Goal: Information Seeking & Learning: Learn about a topic

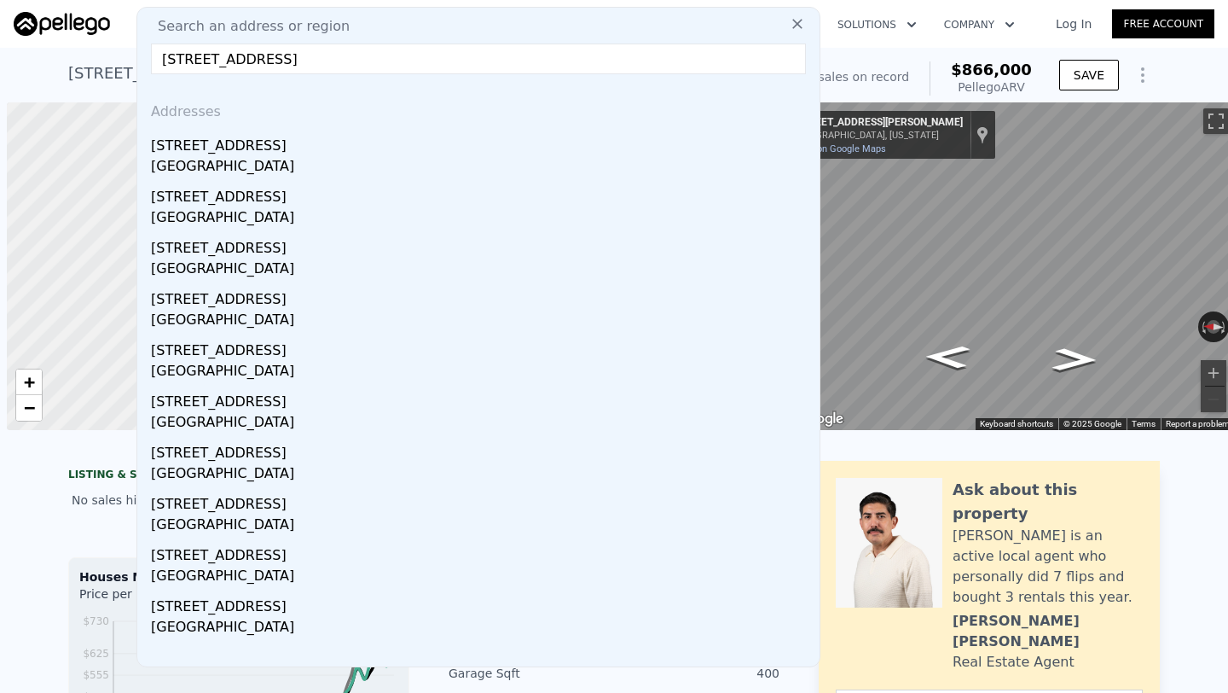
scroll to position [0, 7]
click at [247, 57] on input "[STREET_ADDRESS]" at bounding box center [478, 59] width 655 height 31
paste input "[STREET_ADDRESS]"
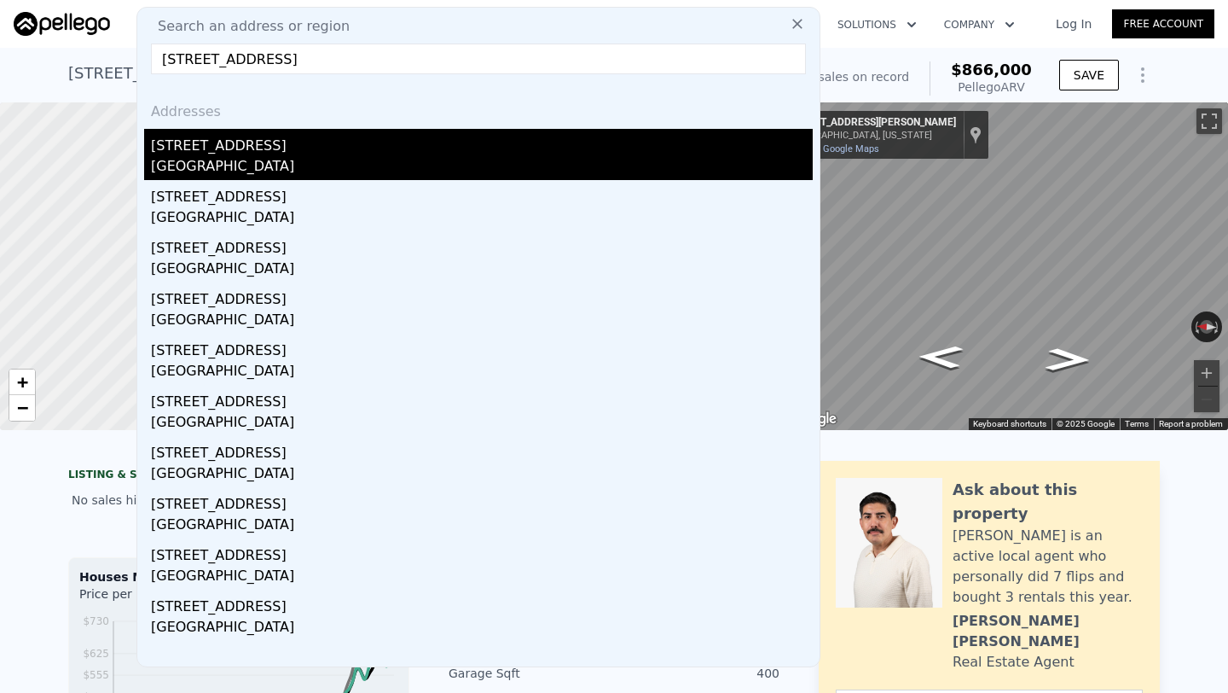
type input "[STREET_ADDRESS]"
click at [317, 159] on div "[GEOGRAPHIC_DATA]" at bounding box center [482, 168] width 662 height 24
type input "2"
type input "5"
type input "3"
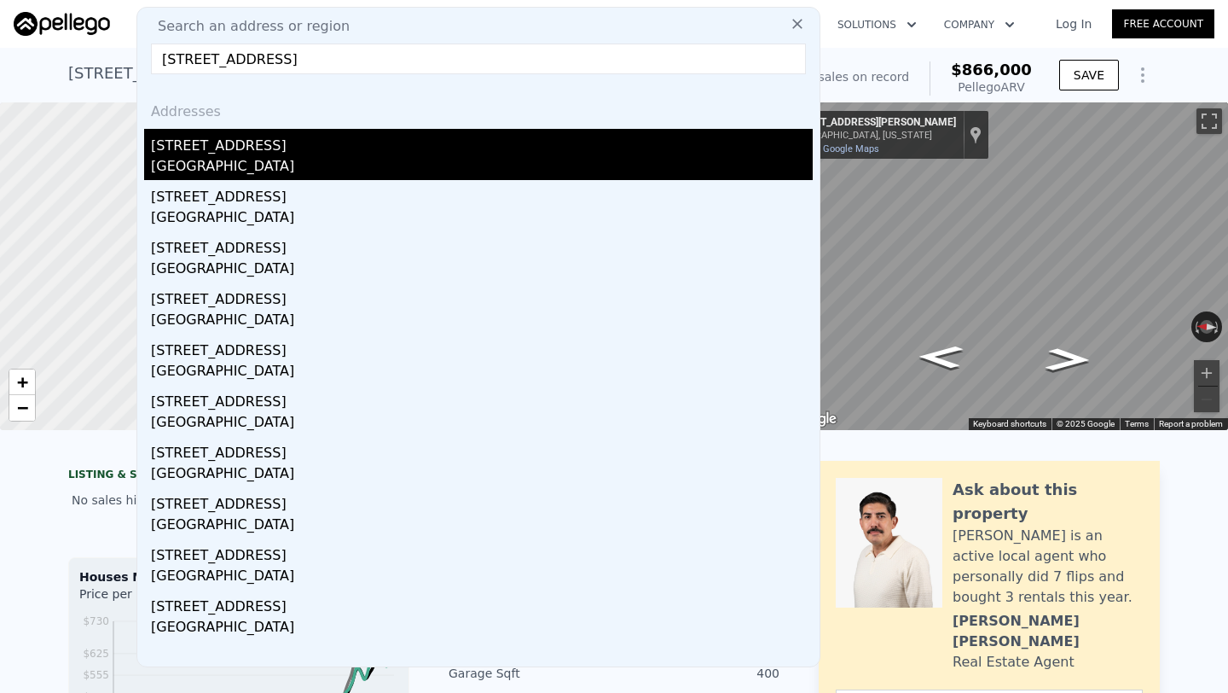
type input "1080"
type input "1581"
type input "13504"
type input "31799"
type input "$ 736,000"
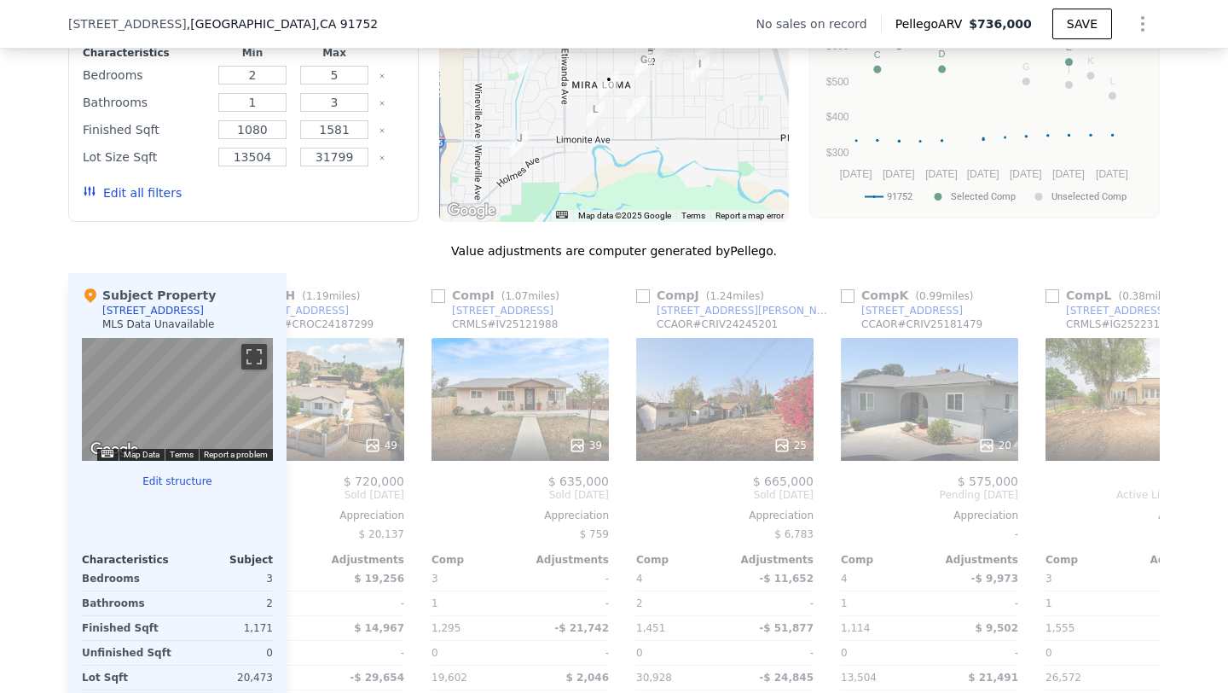
scroll to position [0, 1624]
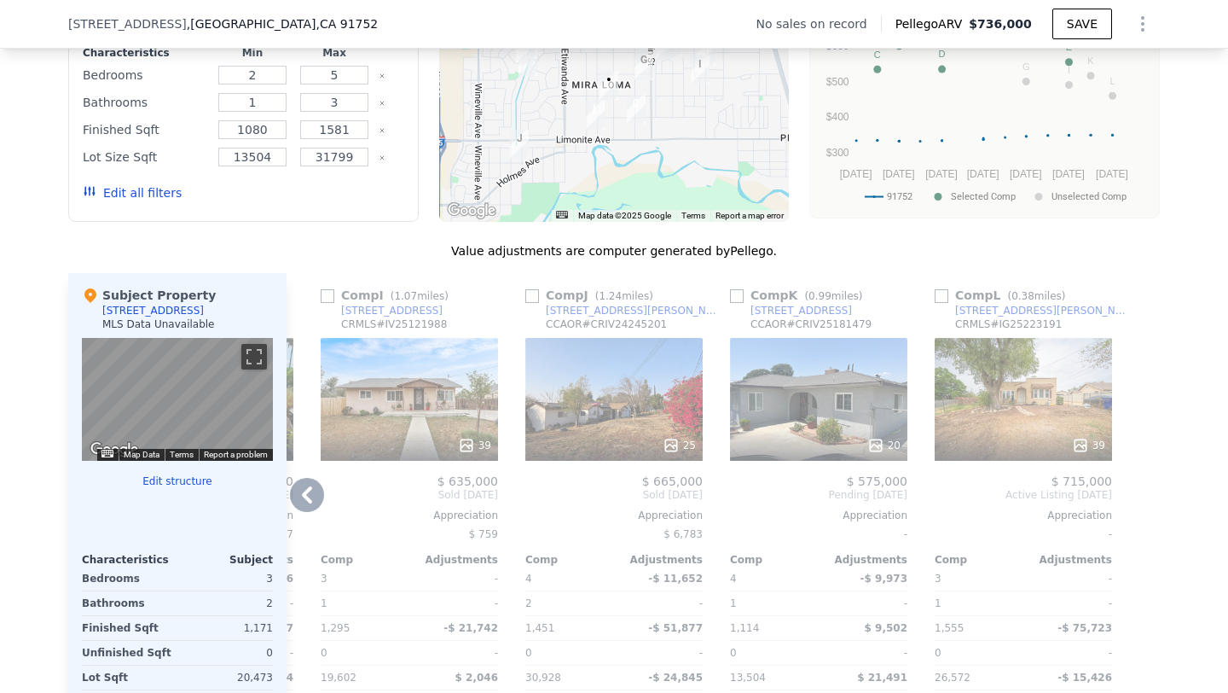
click at [1054, 409] on div "39" at bounding box center [1023, 399] width 177 height 123
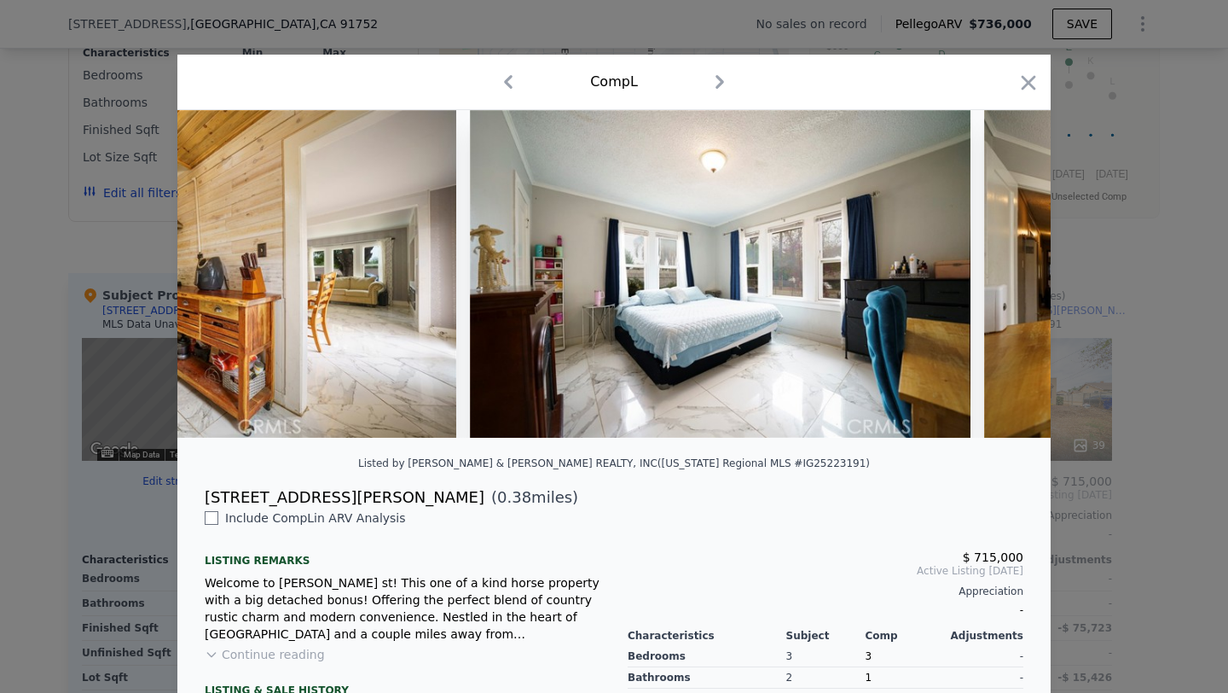
scroll to position [0, 8479]
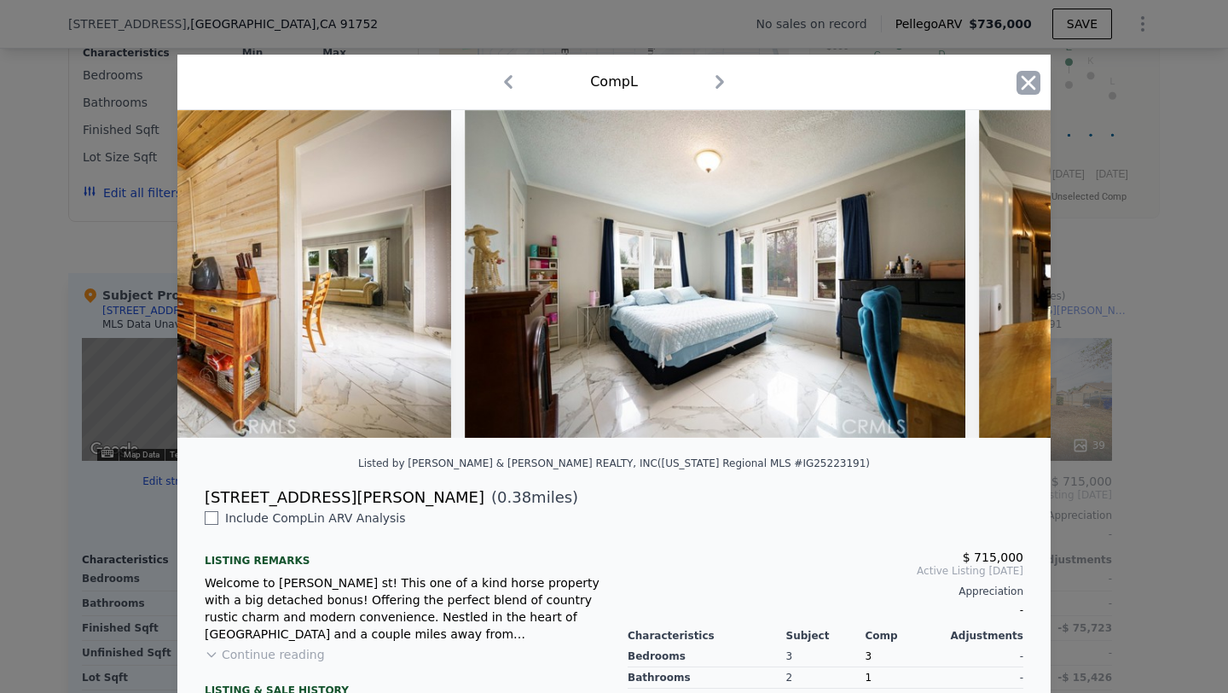
click at [1033, 85] on icon "button" at bounding box center [1029, 82] width 15 height 15
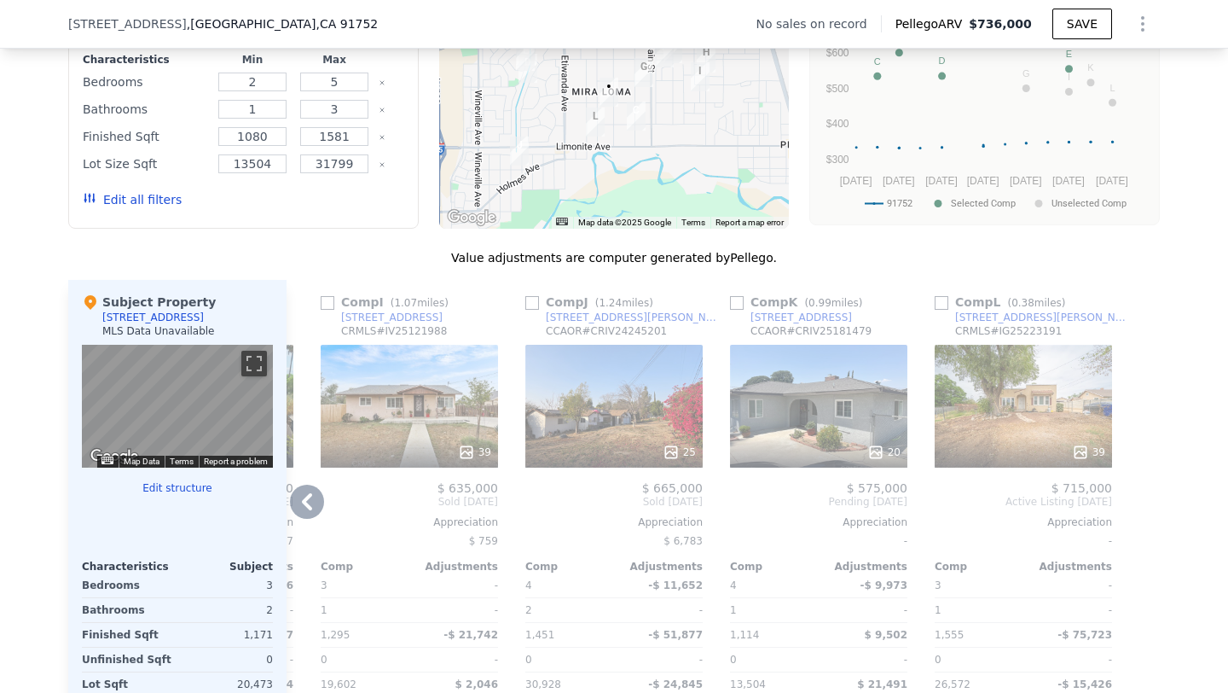
scroll to position [1443, 0]
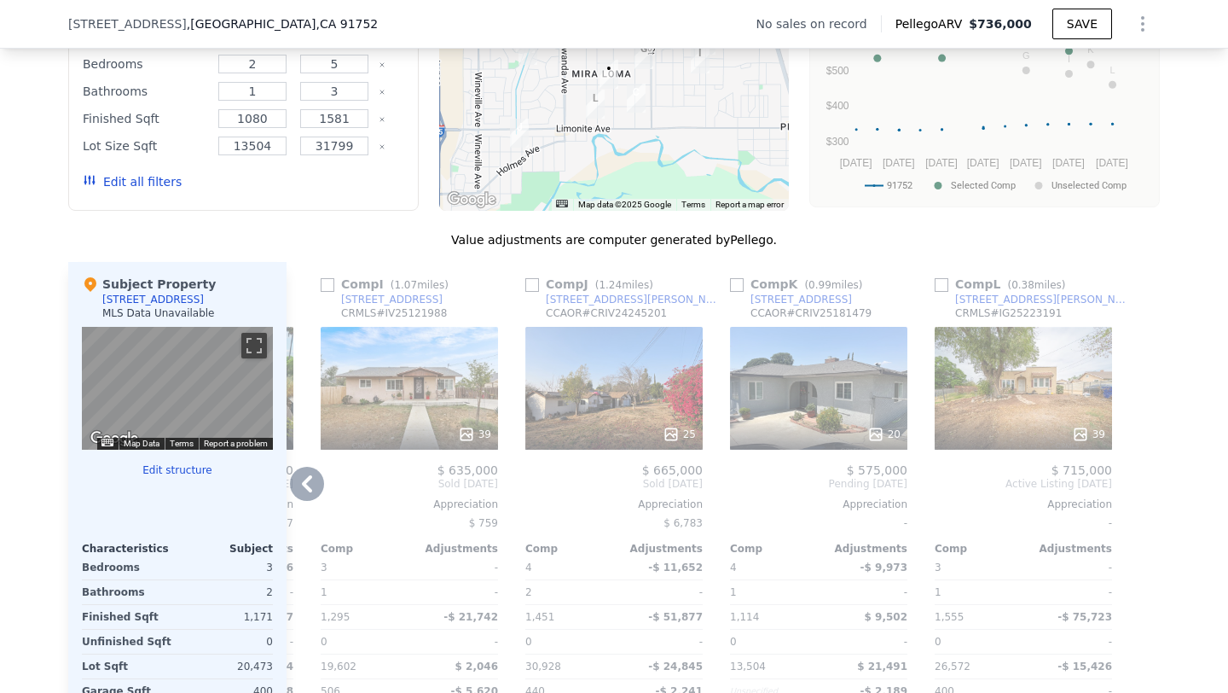
click at [634, 392] on div "25" at bounding box center [613, 388] width 177 height 123
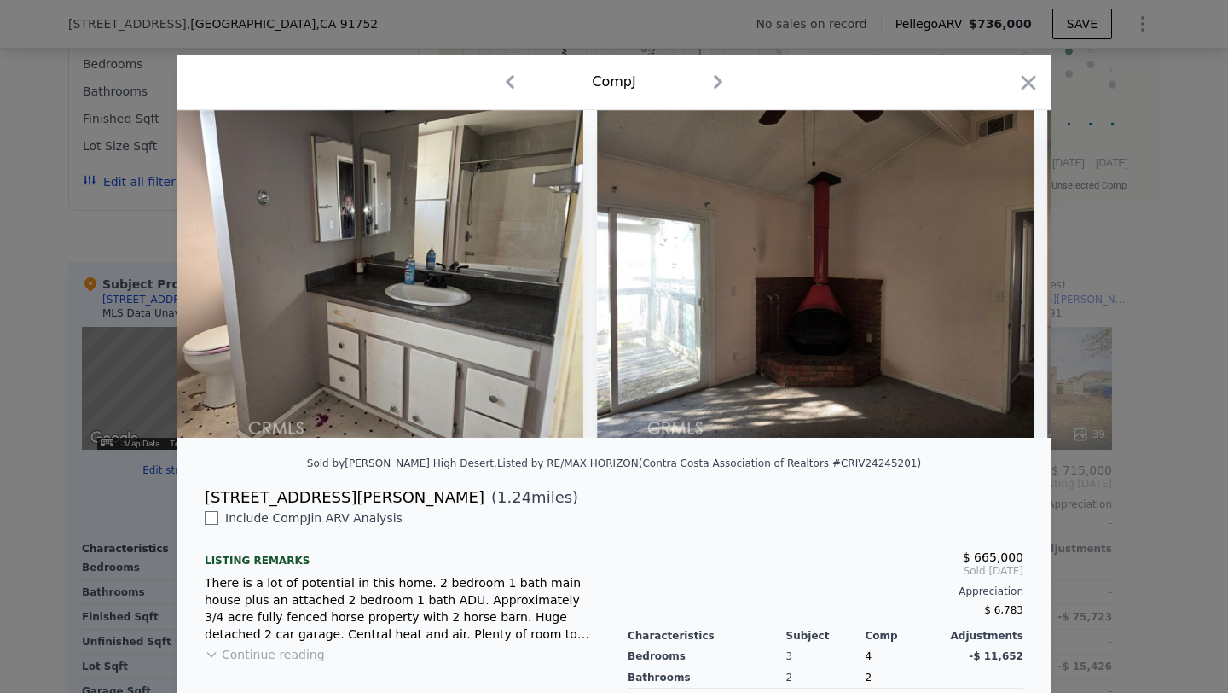
scroll to position [0, 2797]
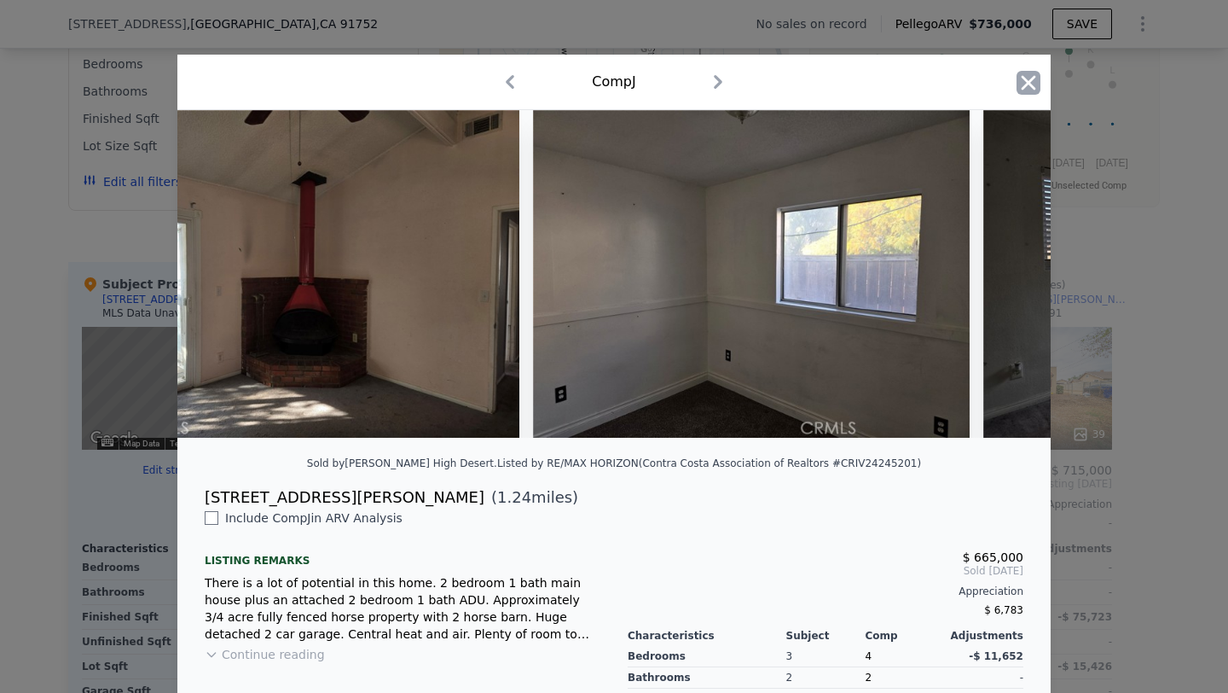
click at [1033, 86] on icon "button" at bounding box center [1029, 82] width 15 height 15
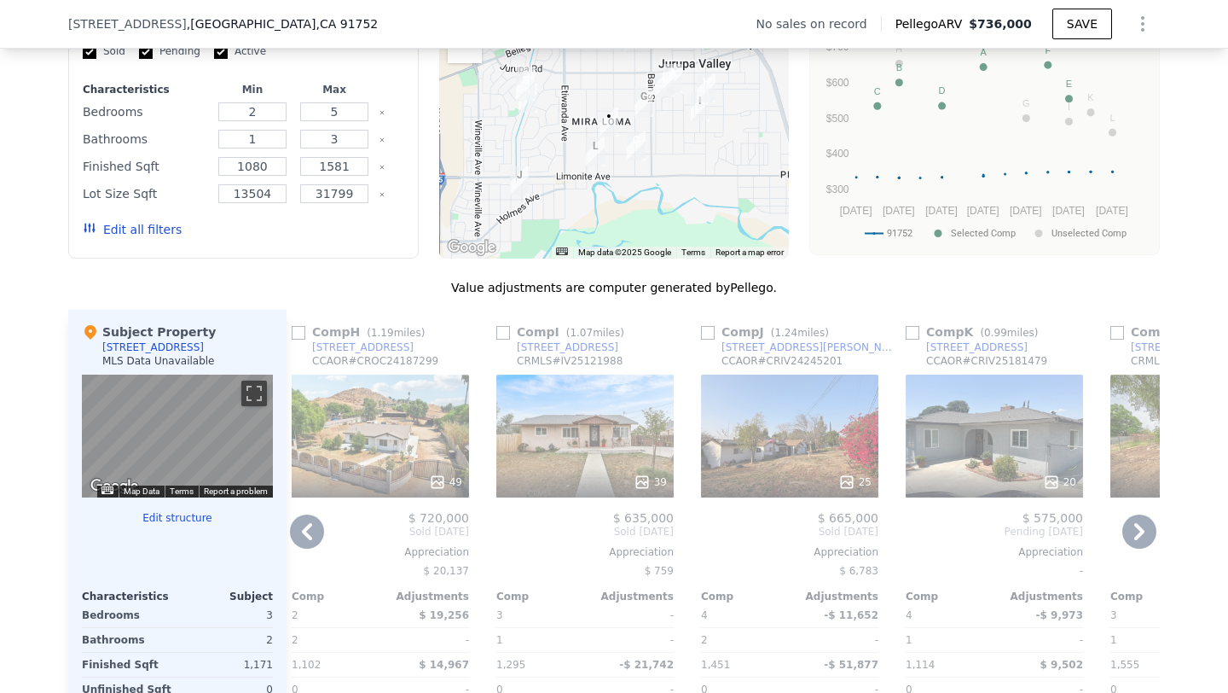
scroll to position [1414, 0]
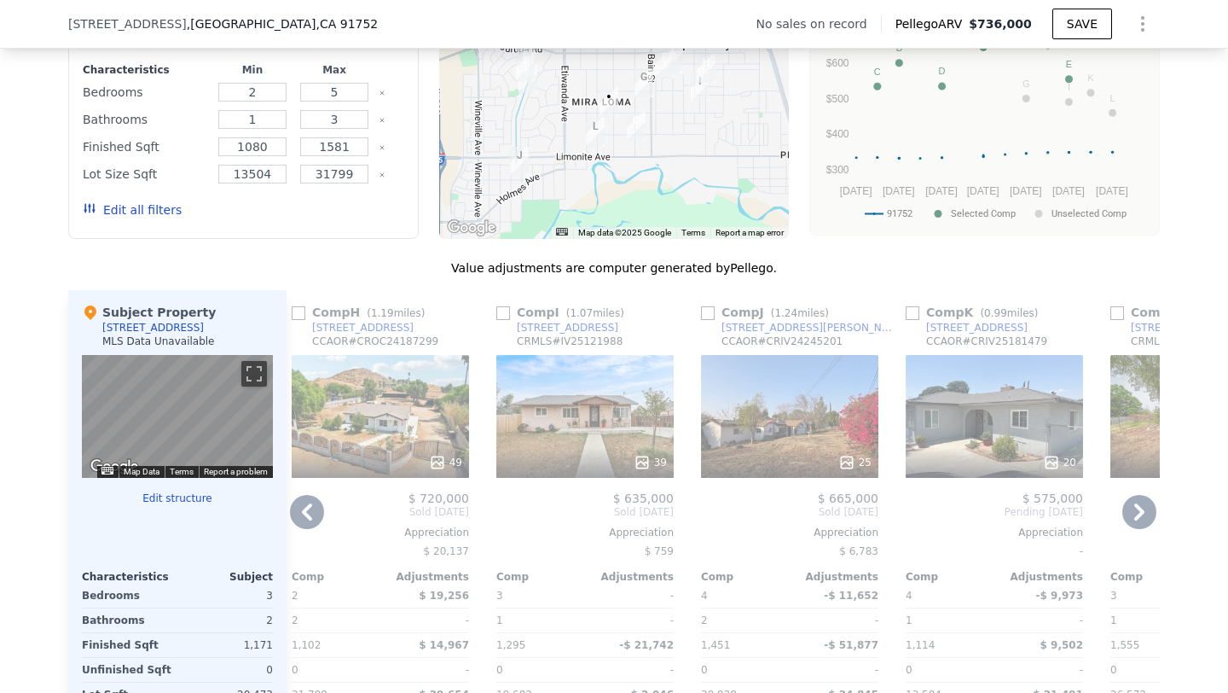
click at [395, 416] on div "49" at bounding box center [380, 416] width 177 height 123
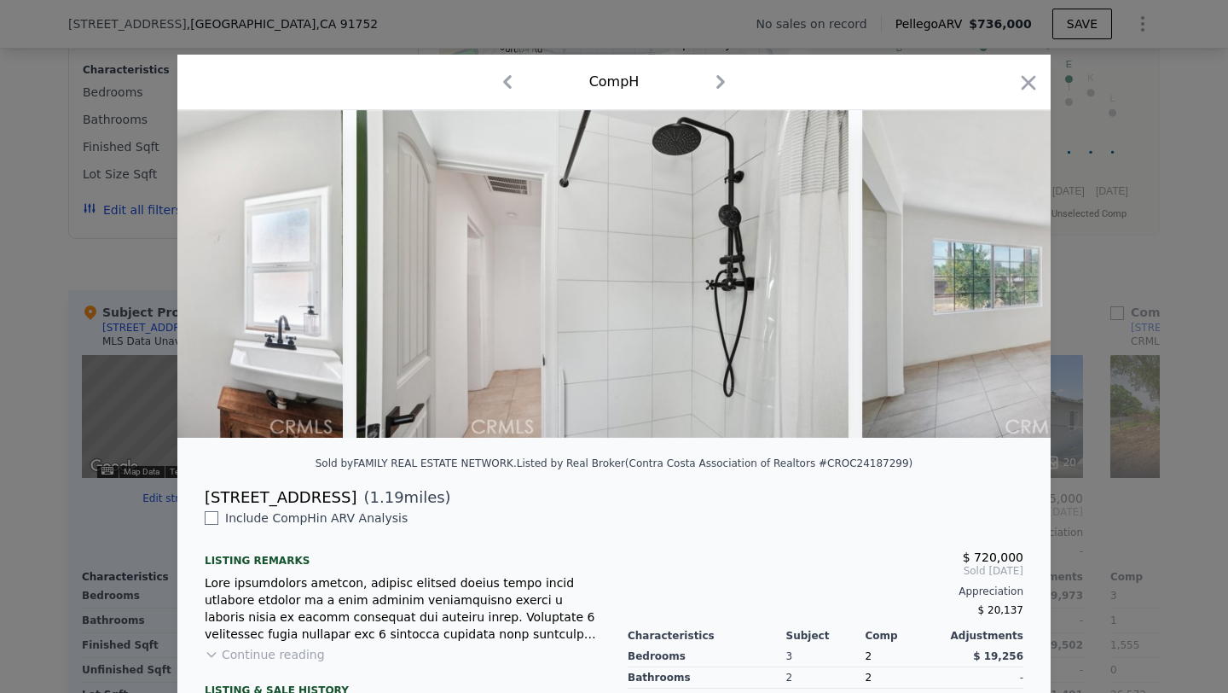
scroll to position [0, 10842]
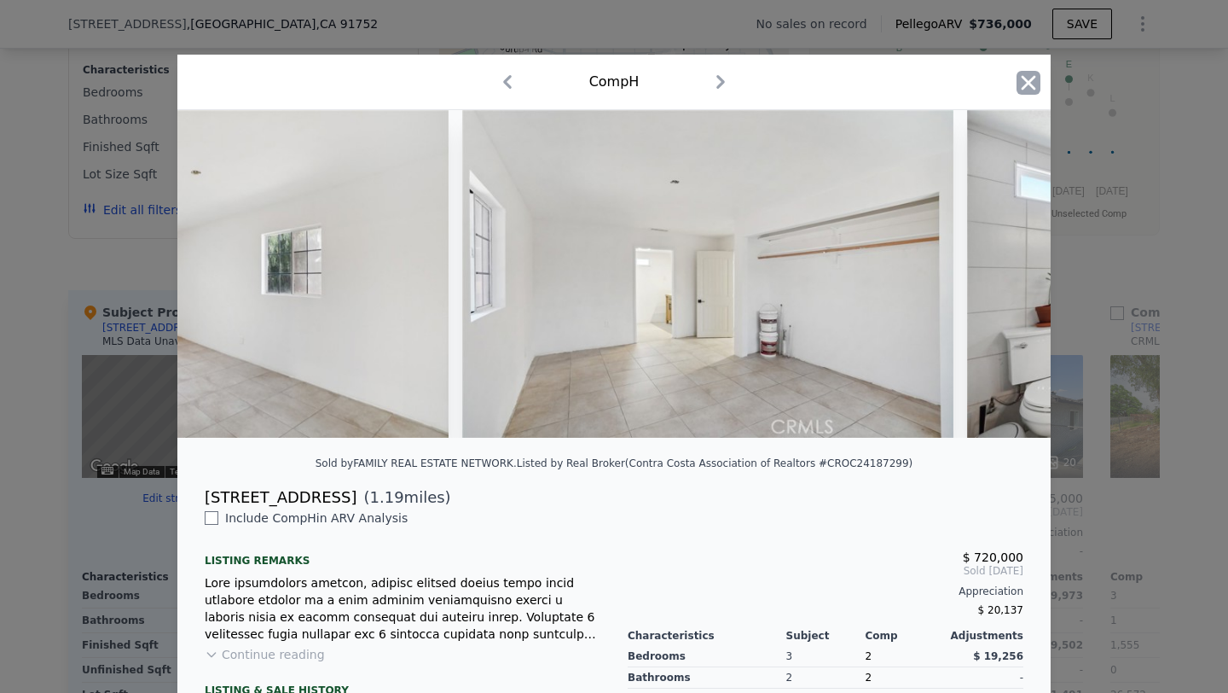
click at [1020, 77] on icon "button" at bounding box center [1029, 83] width 24 height 24
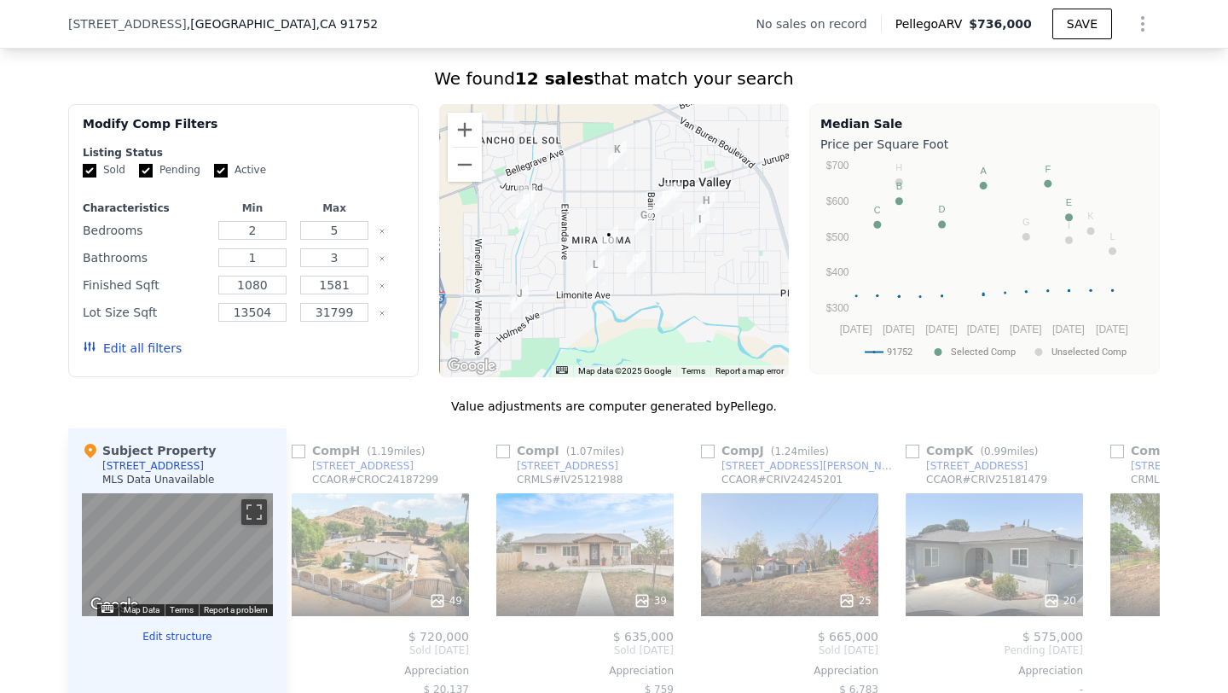
scroll to position [1252, 0]
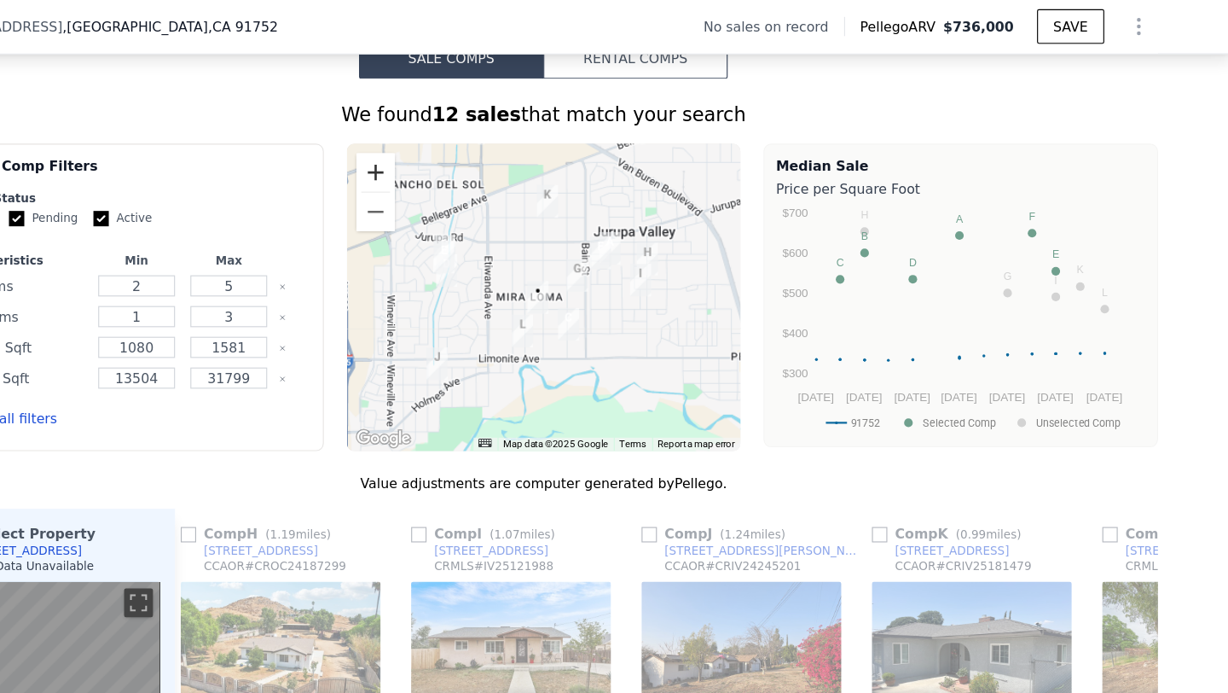
click at [463, 152] on button "Zoom in" at bounding box center [465, 153] width 34 height 34
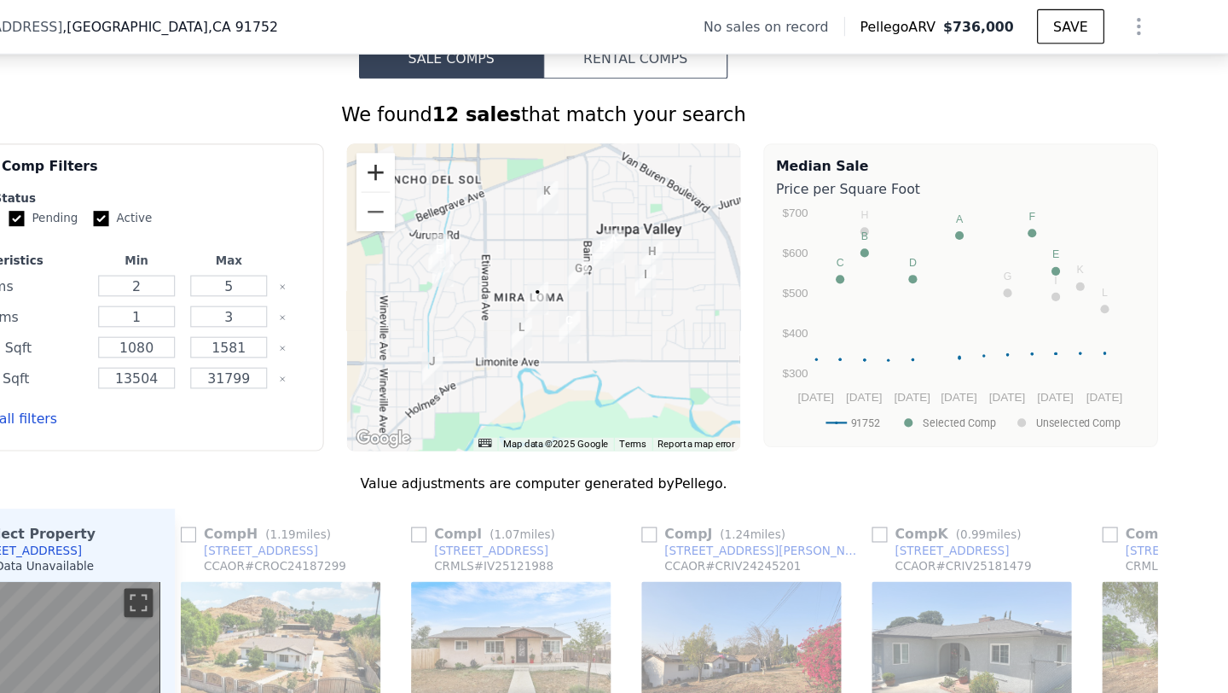
click at [463, 152] on button "Zoom in" at bounding box center [465, 153] width 34 height 34
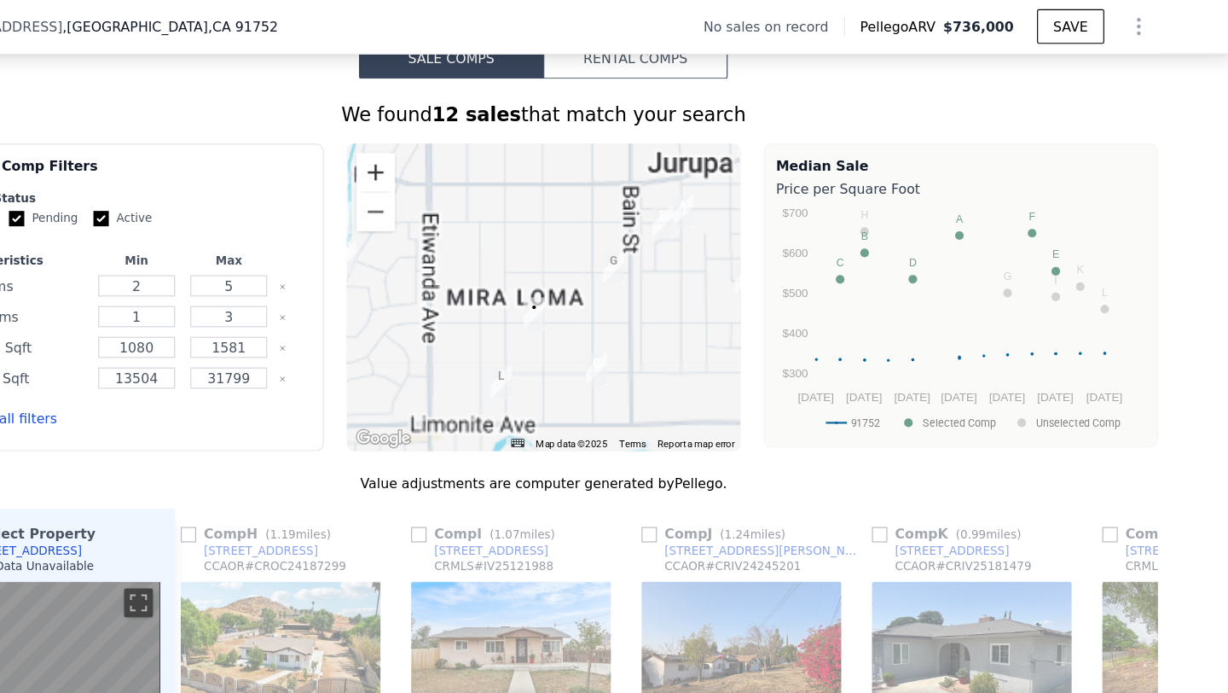
click at [463, 152] on button "Zoom in" at bounding box center [465, 153] width 34 height 34
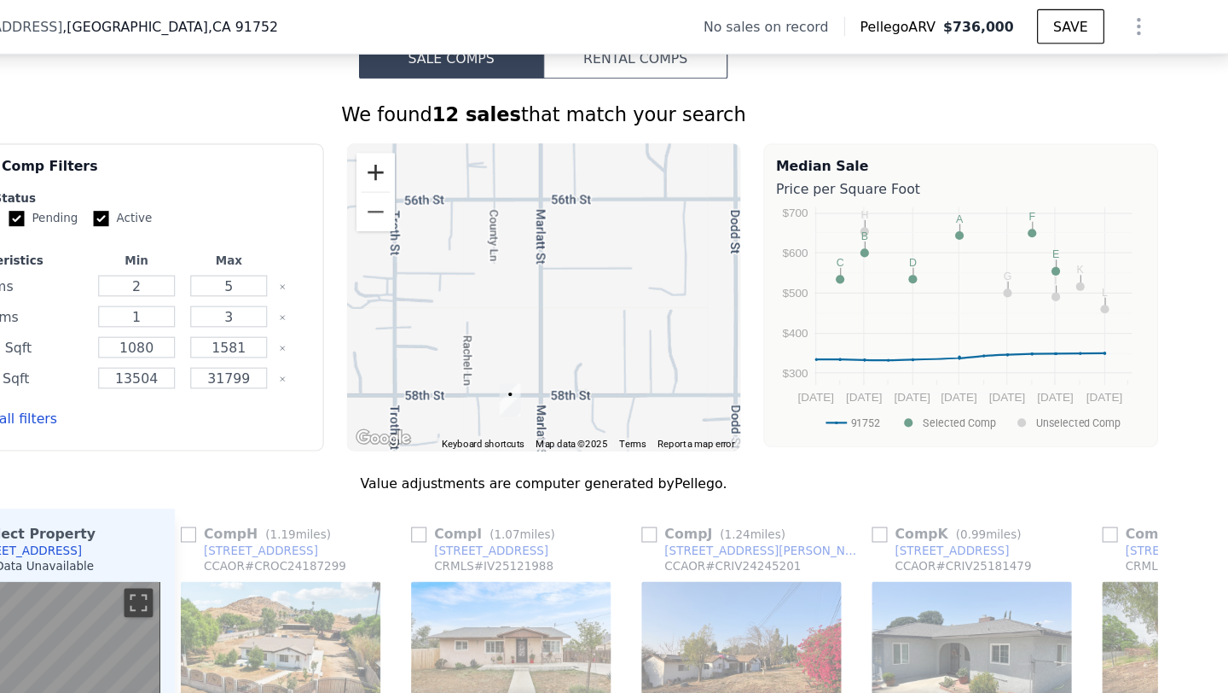
click at [461, 154] on button "Zoom in" at bounding box center [465, 153] width 34 height 34
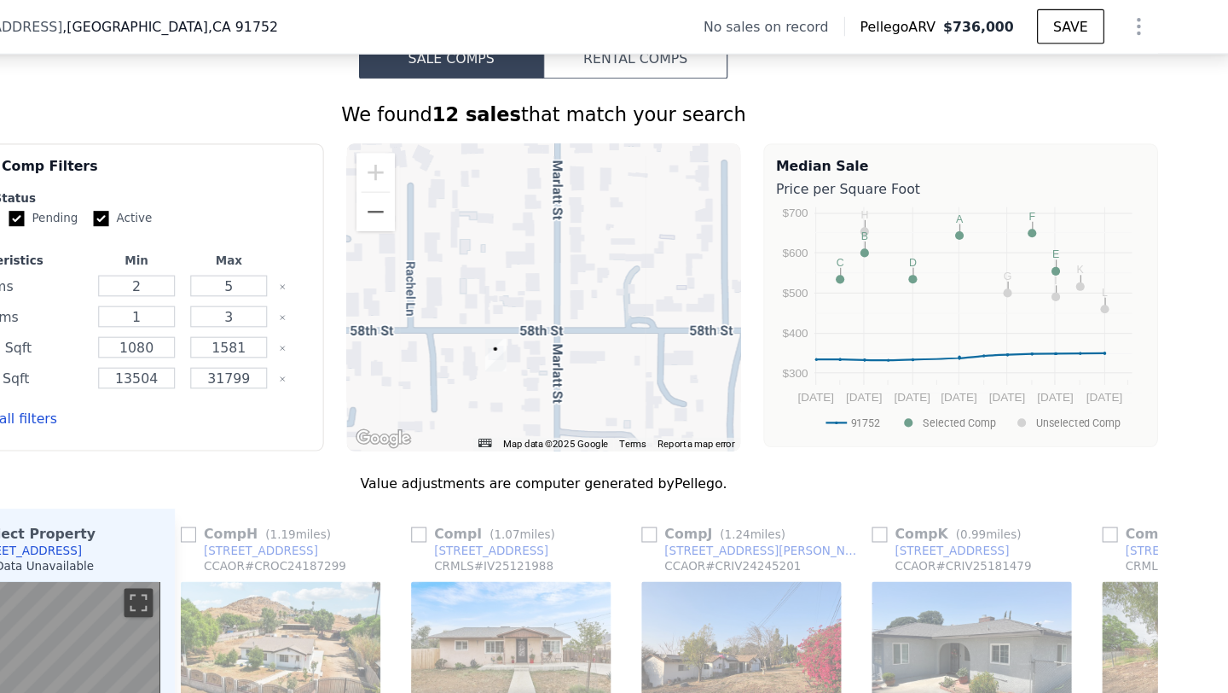
drag, startPoint x: 614, startPoint y: 274, endPoint x: 631, endPoint y: 123, distance: 152.0
click at [631, 123] on div "We found 12 sales that match your search Filters Map Prices Modify Comp Filters…" at bounding box center [614, 560] width 1092 height 941
click at [455, 194] on button "Zoom out" at bounding box center [465, 188] width 34 height 34
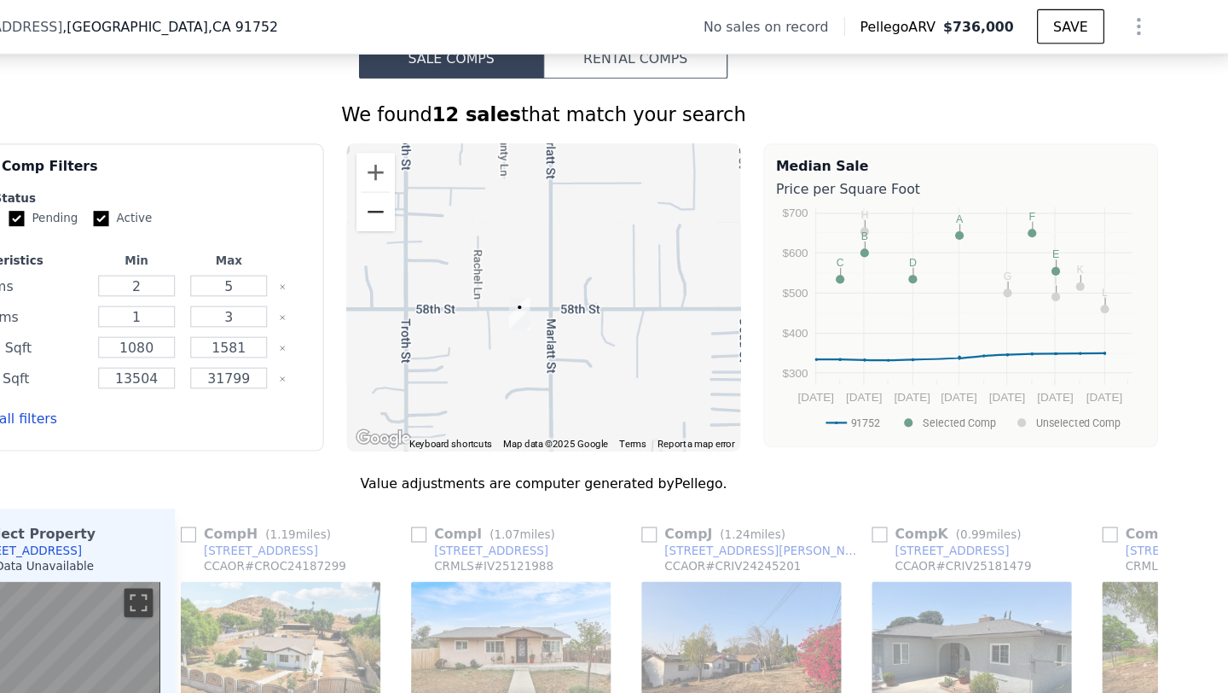
click at [455, 194] on button "Zoom out" at bounding box center [465, 188] width 34 height 34
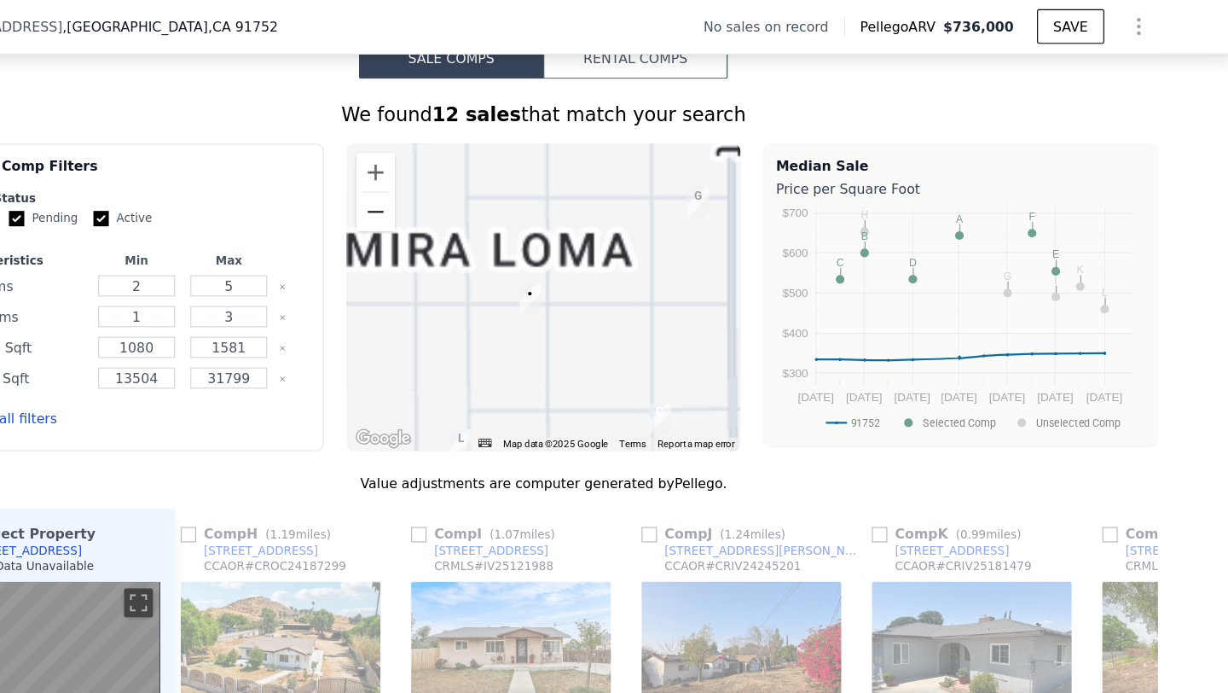
click at [455, 194] on button "Zoom out" at bounding box center [465, 188] width 34 height 34
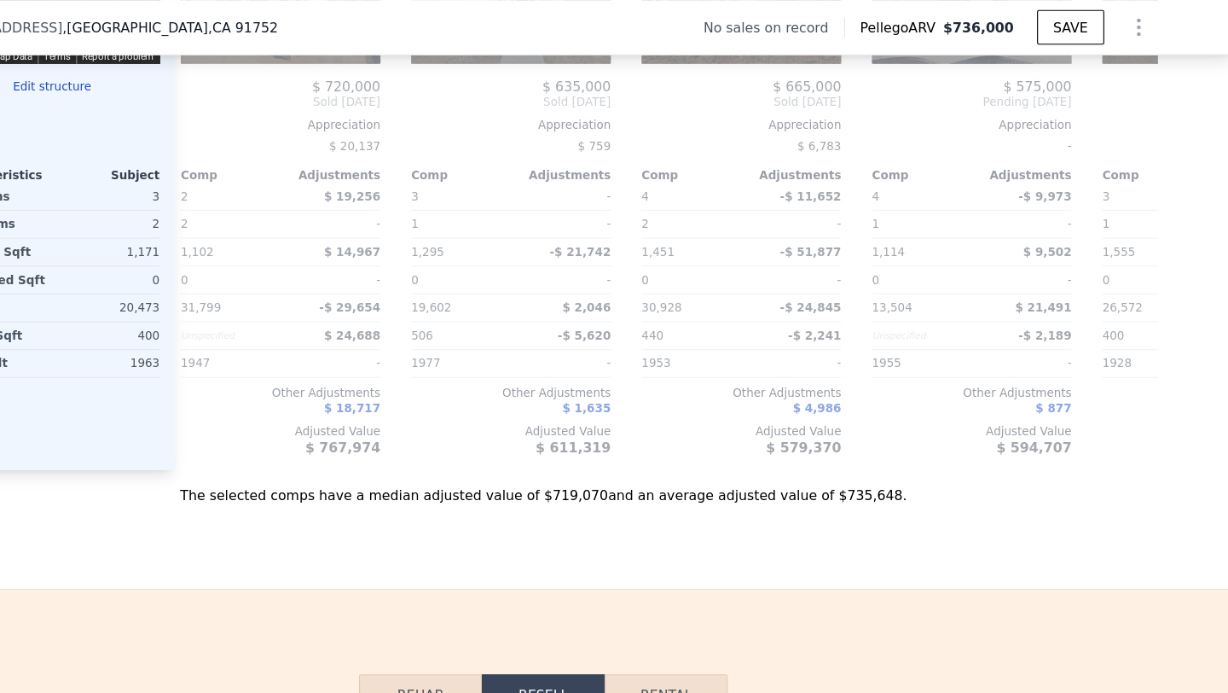
scroll to position [2330, 0]
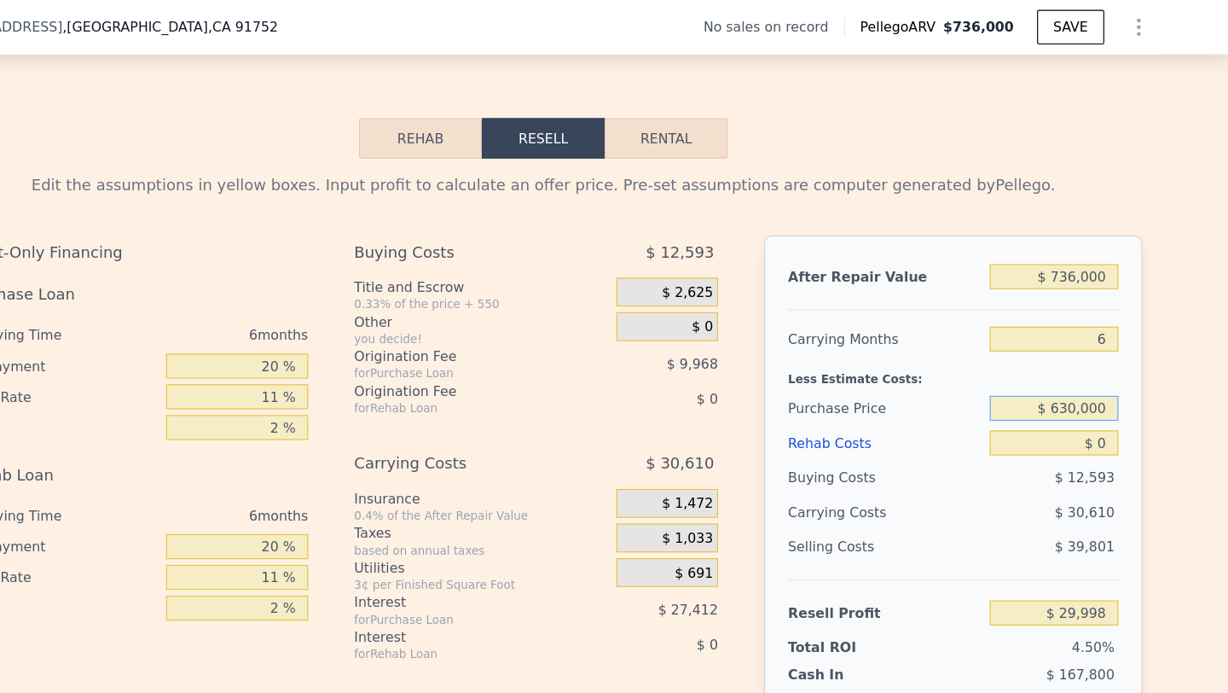
click at [1101, 358] on input "$ 630,000" at bounding box center [1068, 362] width 114 height 22
type input "$ 450,000"
click at [1105, 393] on input "$ 0" at bounding box center [1068, 393] width 114 height 22
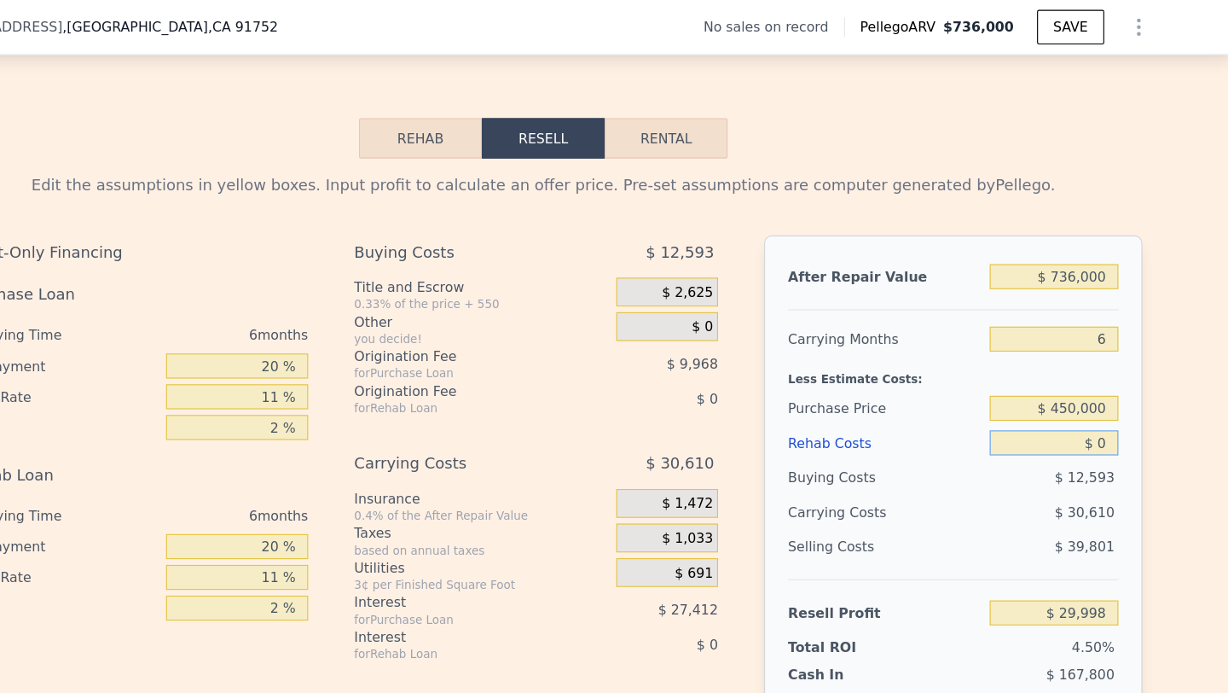
type input "$ 213,954"
click at [1105, 393] on input "$ 0" at bounding box center [1068, 393] width 114 height 22
type input "$ 9"
type input "$ 213,945"
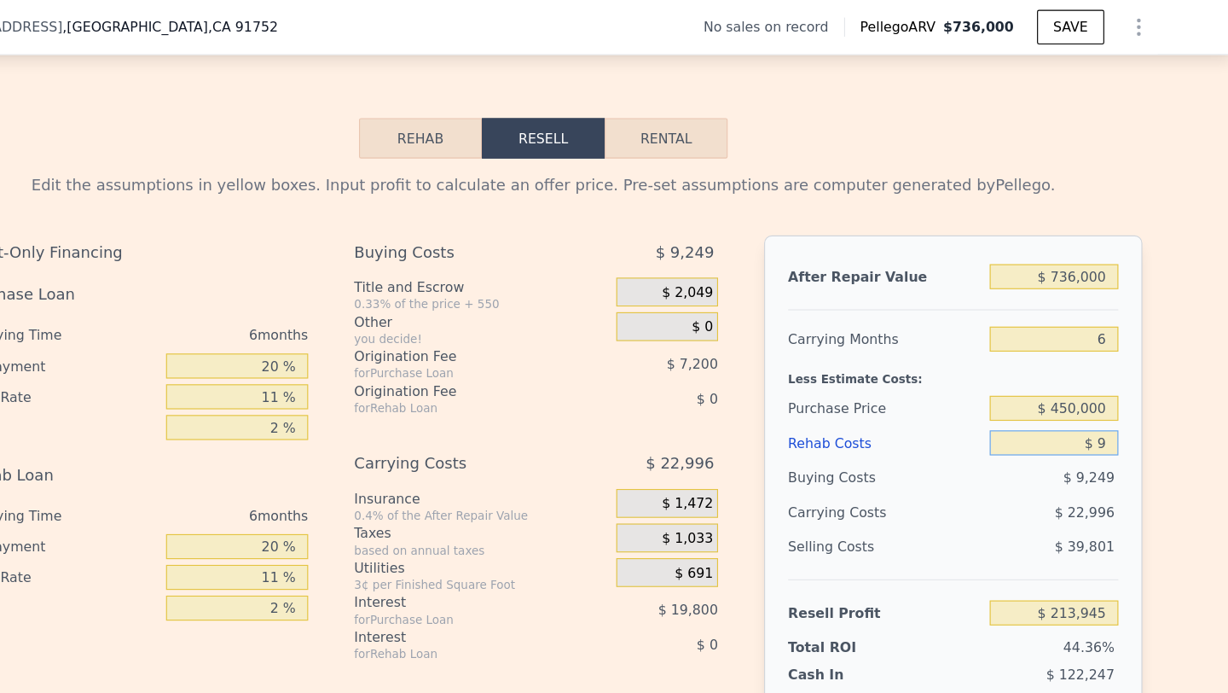
type input "$ 90"
type input "$ 213,857"
type input "$ 900"
type input "$ 212,998"
type input "$ 9,000"
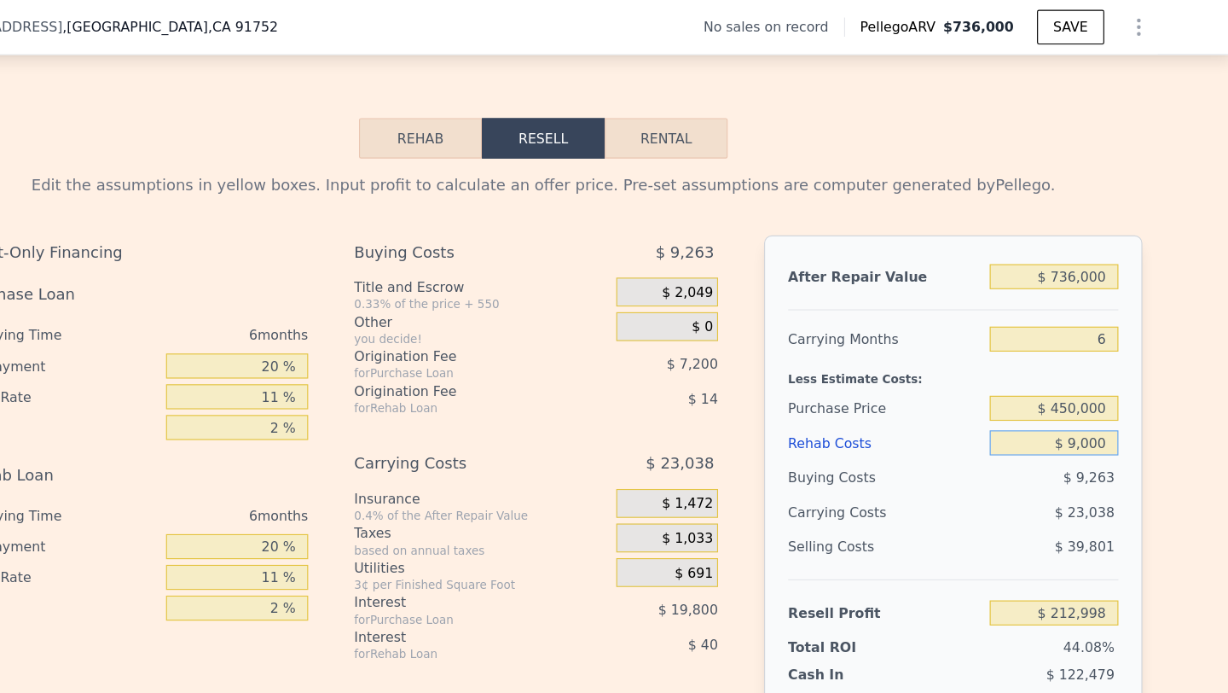
type input "$ 204,414"
type input "$ 90,000"
type input "$ 118,554"
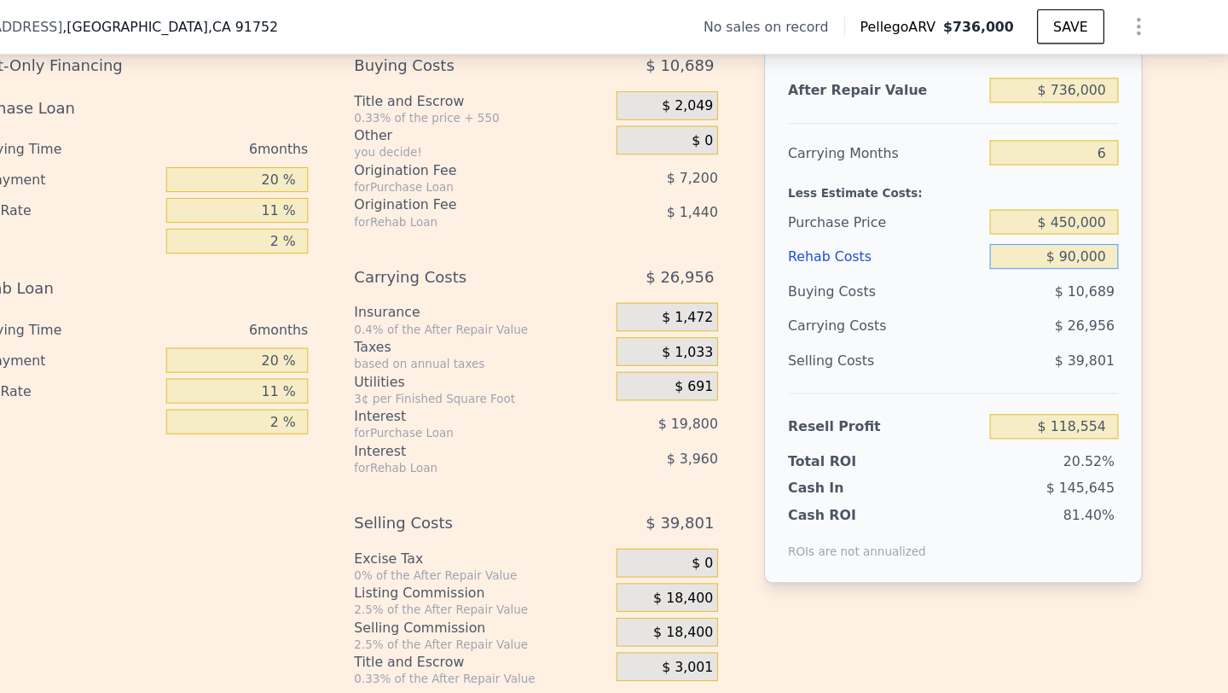
scroll to position [2459, 0]
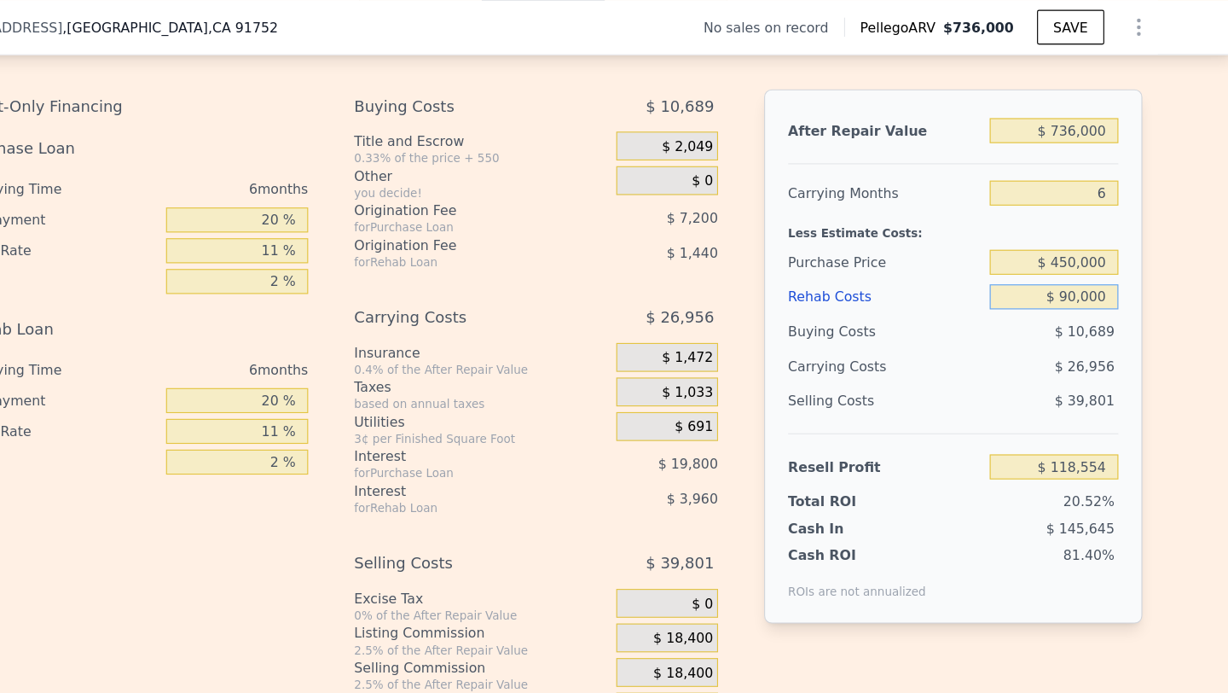
type input "$ 90,000"
click at [1086, 109] on input "$ 736,000" at bounding box center [1068, 116] width 114 height 22
type input "$ 7,000"
type input "-$ 570,110"
type input "$ 700,000"
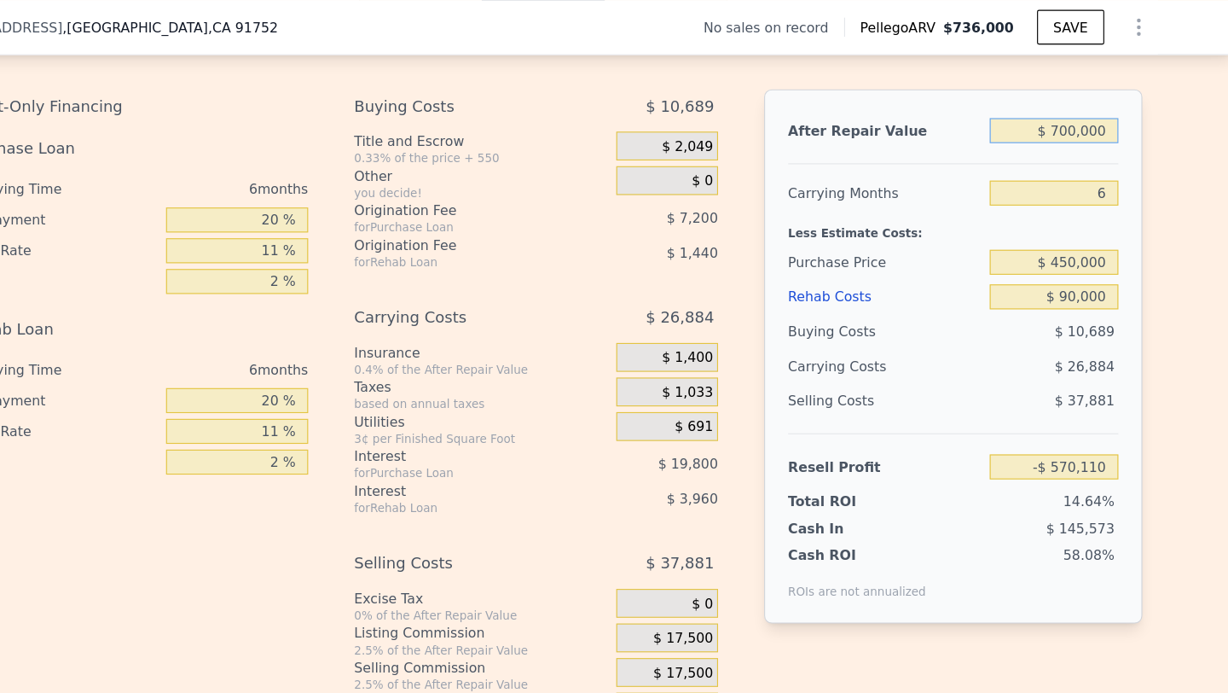
type input "$ 84,546"
type input "$ 700,000"
click at [978, 210] on div "Less Estimate Costs:" at bounding box center [978, 202] width 293 height 31
click at [1116, 167] on input "6" at bounding box center [1068, 171] width 114 height 22
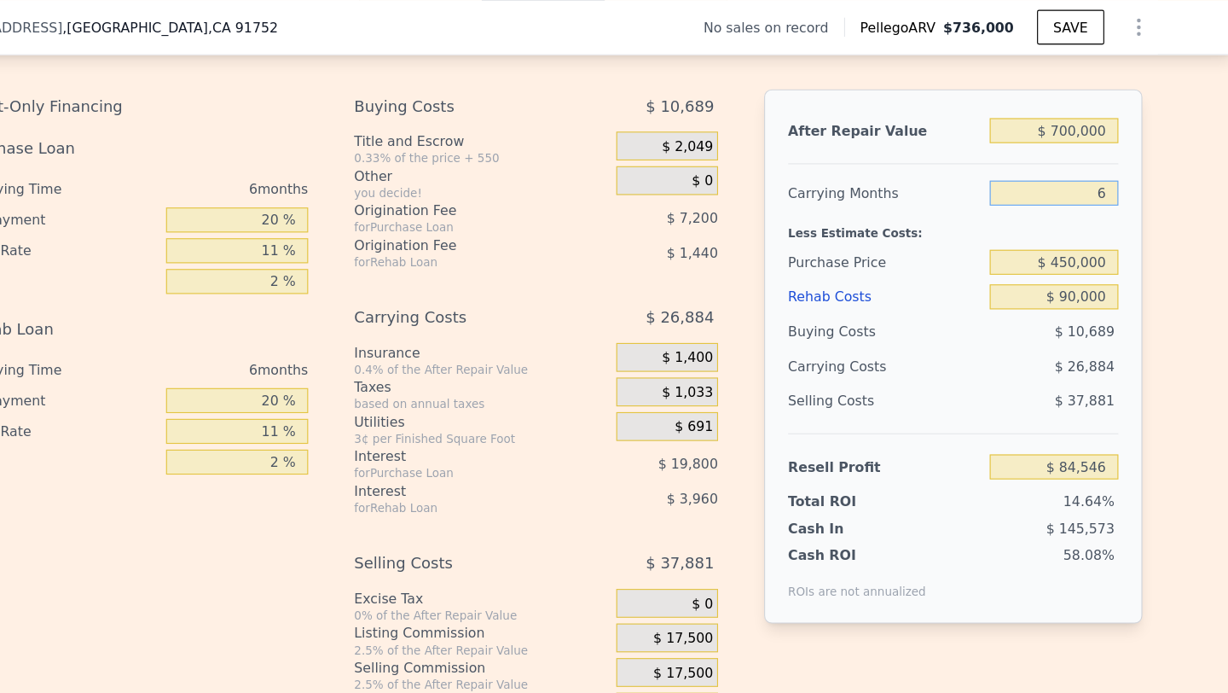
type input "5"
type input "$ 89,026"
type input "5"
click at [1083, 200] on div "Less Estimate Costs:" at bounding box center [978, 202] width 293 height 31
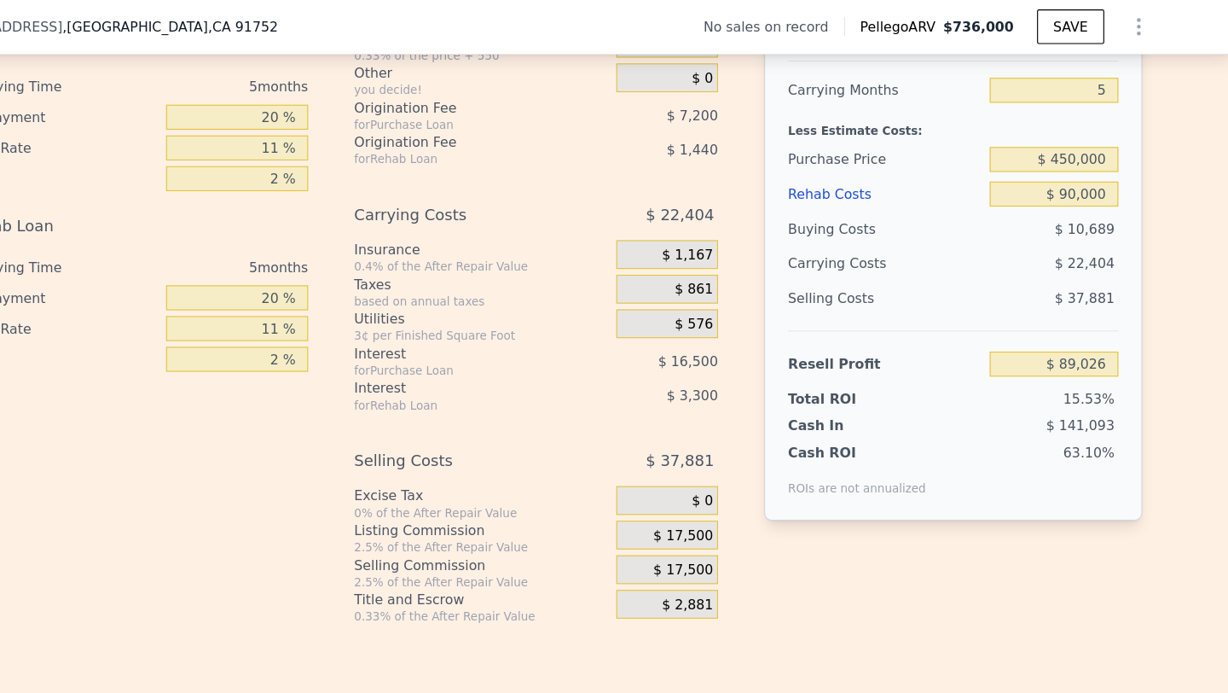
scroll to position [2563, 0]
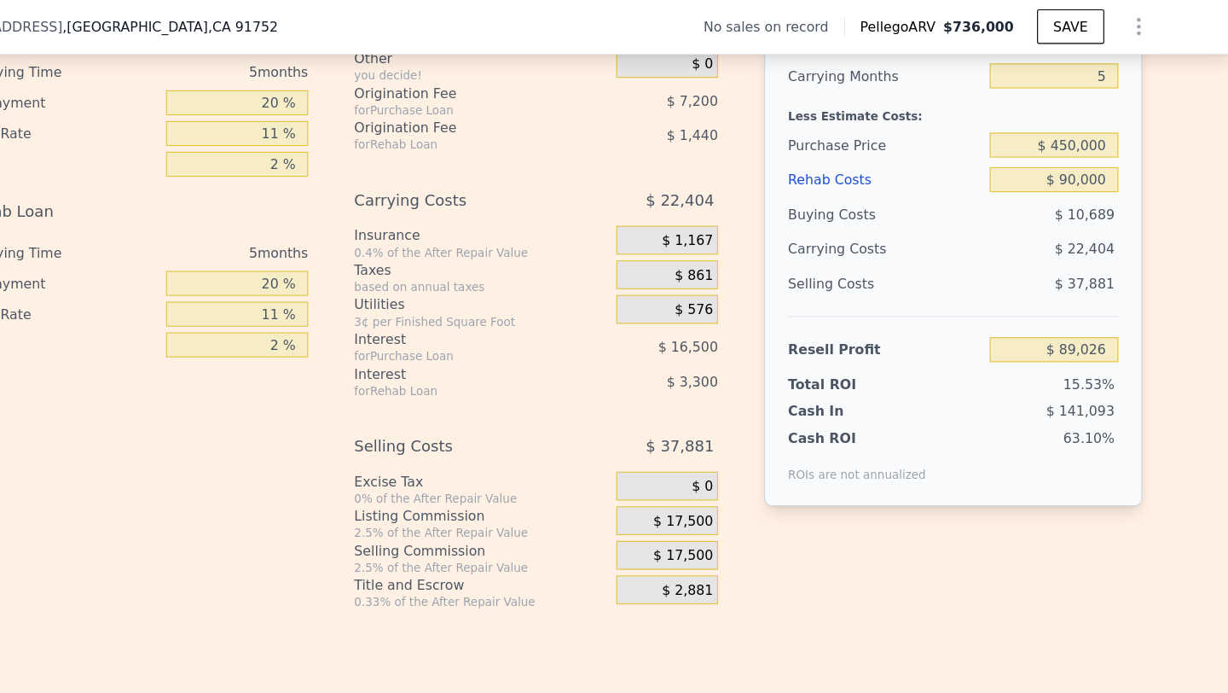
click at [746, 493] on span "$ 17,500" at bounding box center [738, 493] width 53 height 15
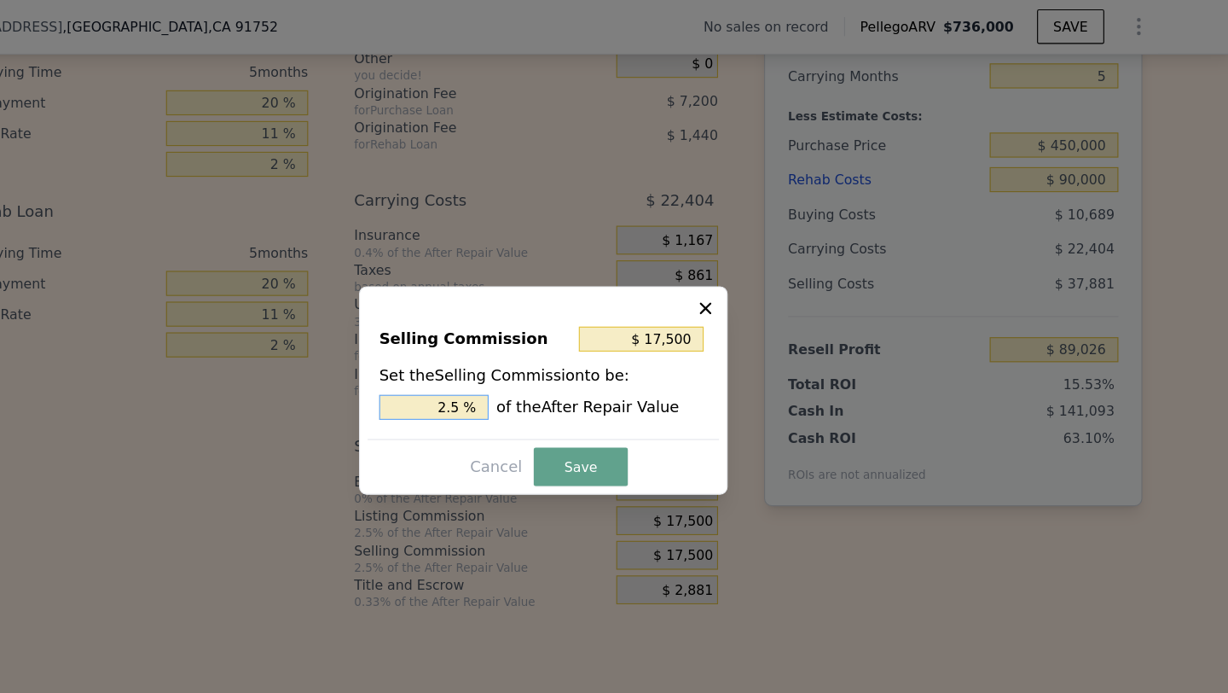
click at [523, 365] on input "2.5 %" at bounding box center [516, 362] width 97 height 22
type input "$ 0"
type input "0 %"
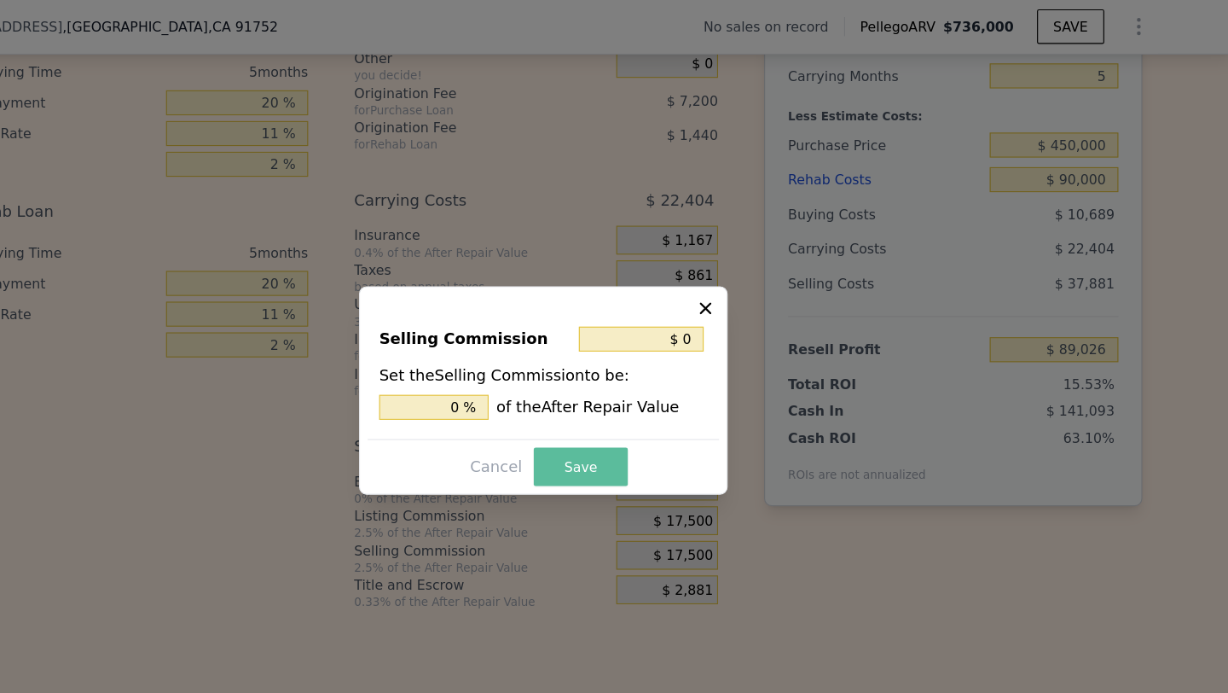
click at [642, 409] on button "Save" at bounding box center [648, 415] width 84 height 34
type input "$ 106,526"
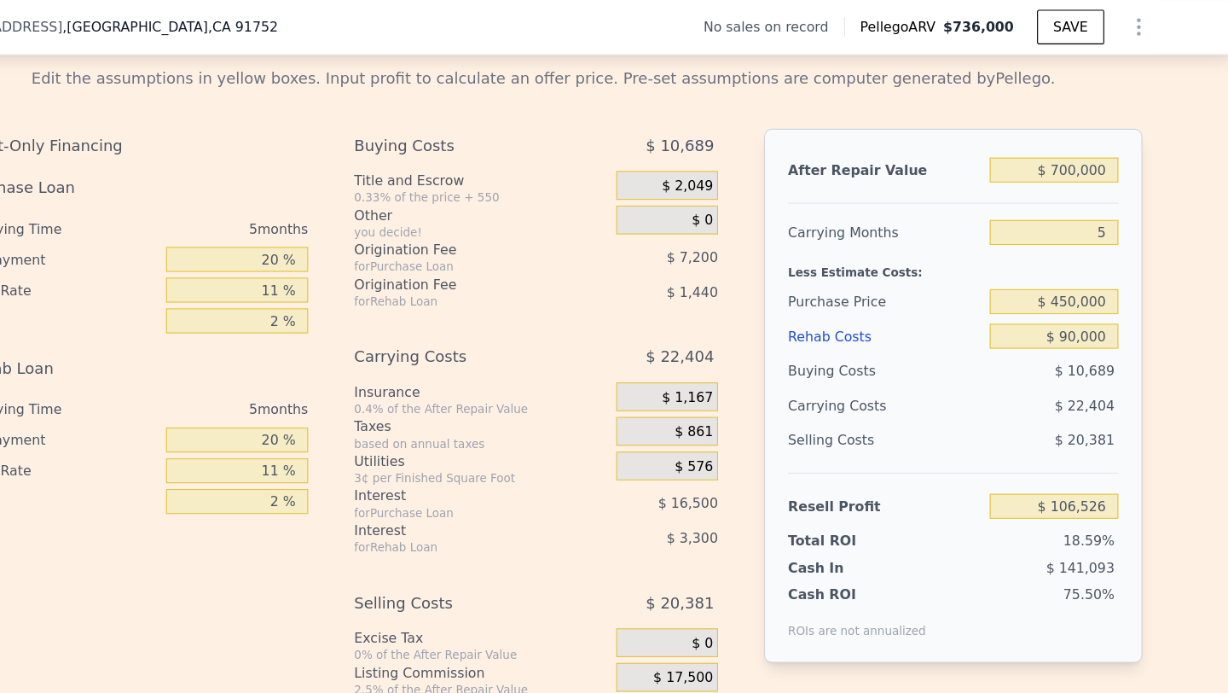
scroll to position [2422, 0]
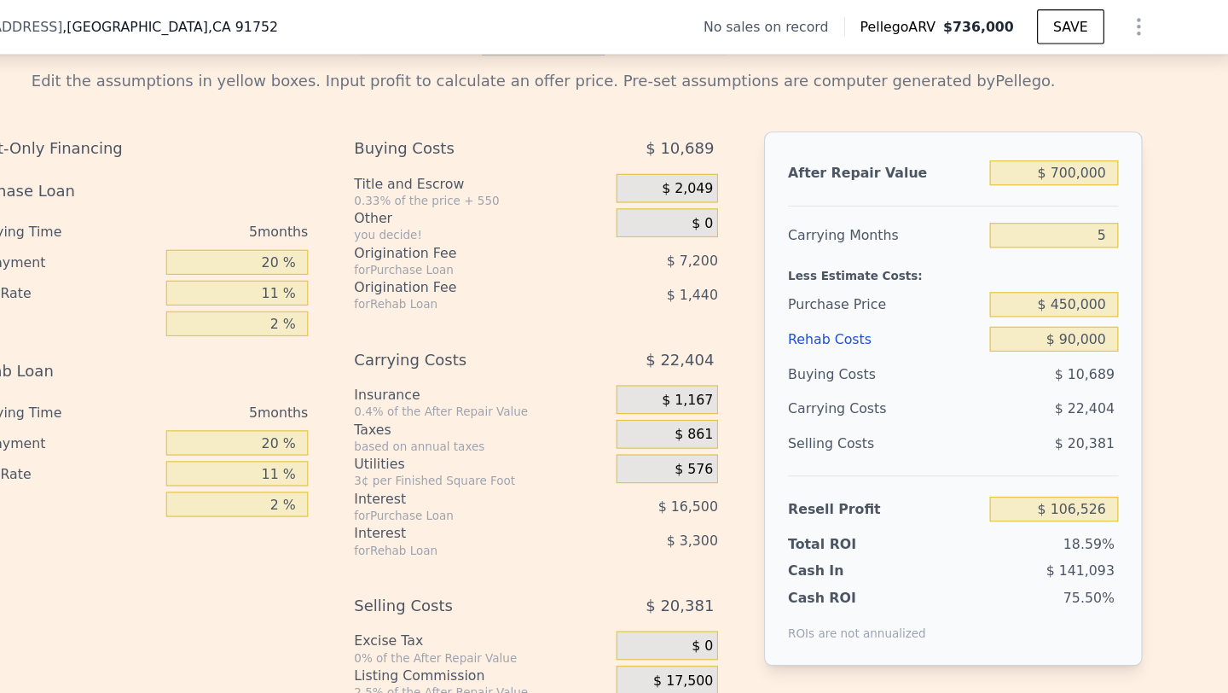
type input "$ 736,000"
type input "6"
type input "$ 0"
type input "$ 29,998"
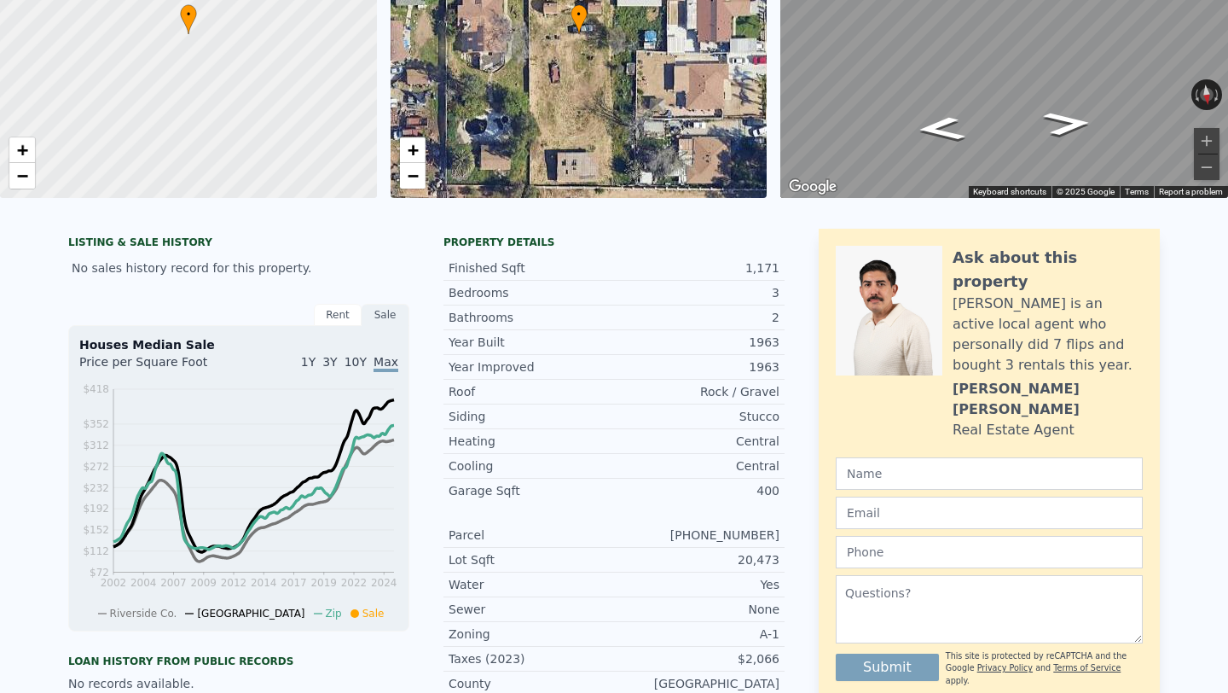
scroll to position [0, 0]
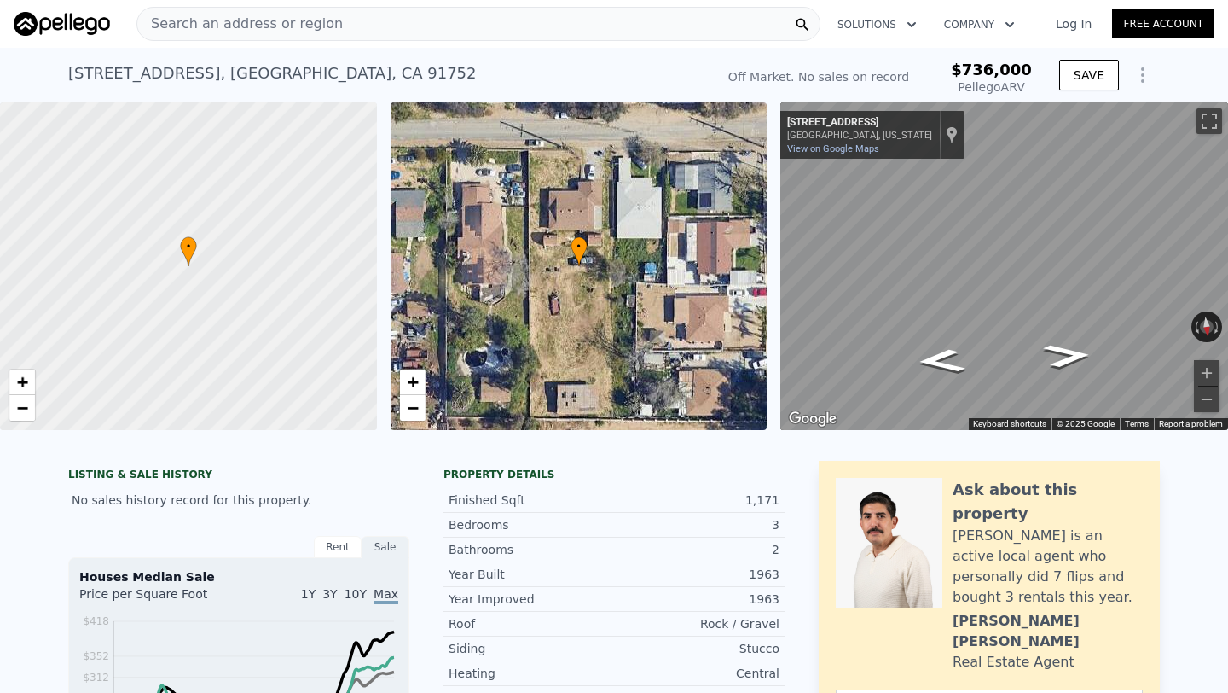
click at [206, 80] on div "[STREET_ADDRESS]" at bounding box center [272, 73] width 409 height 24
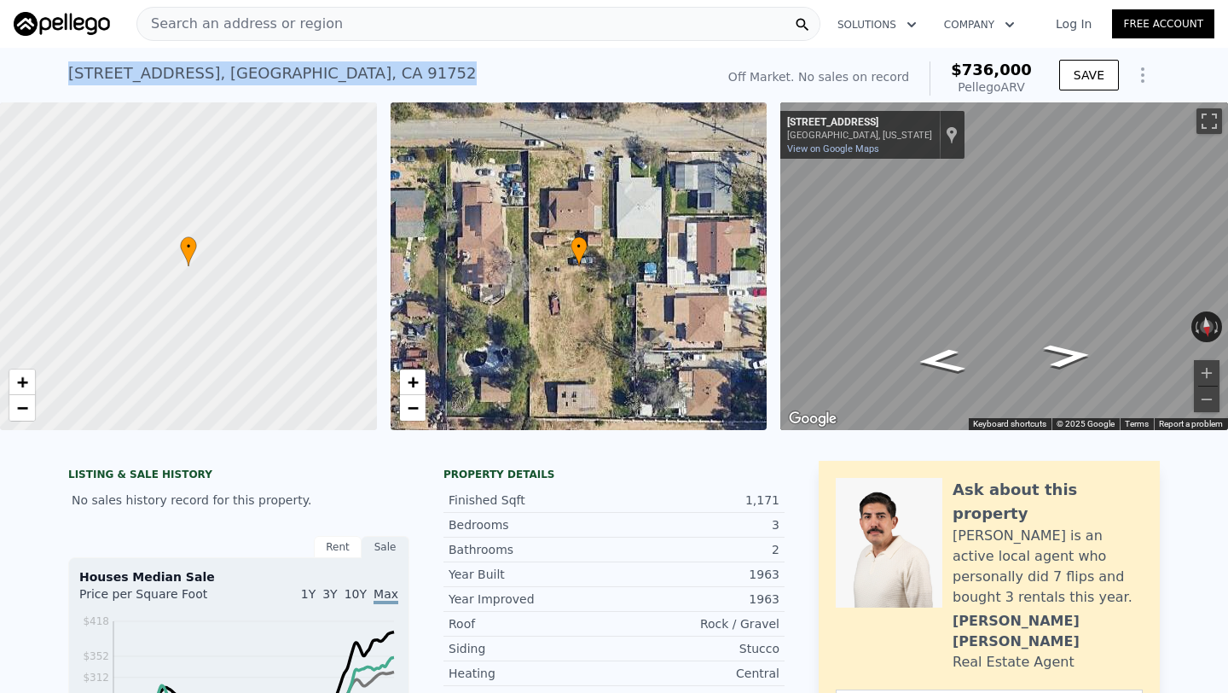
click at [206, 80] on div "[STREET_ADDRESS]" at bounding box center [272, 73] width 409 height 24
copy div "[STREET_ADDRESS] No sales on record (~ARV $736k )"
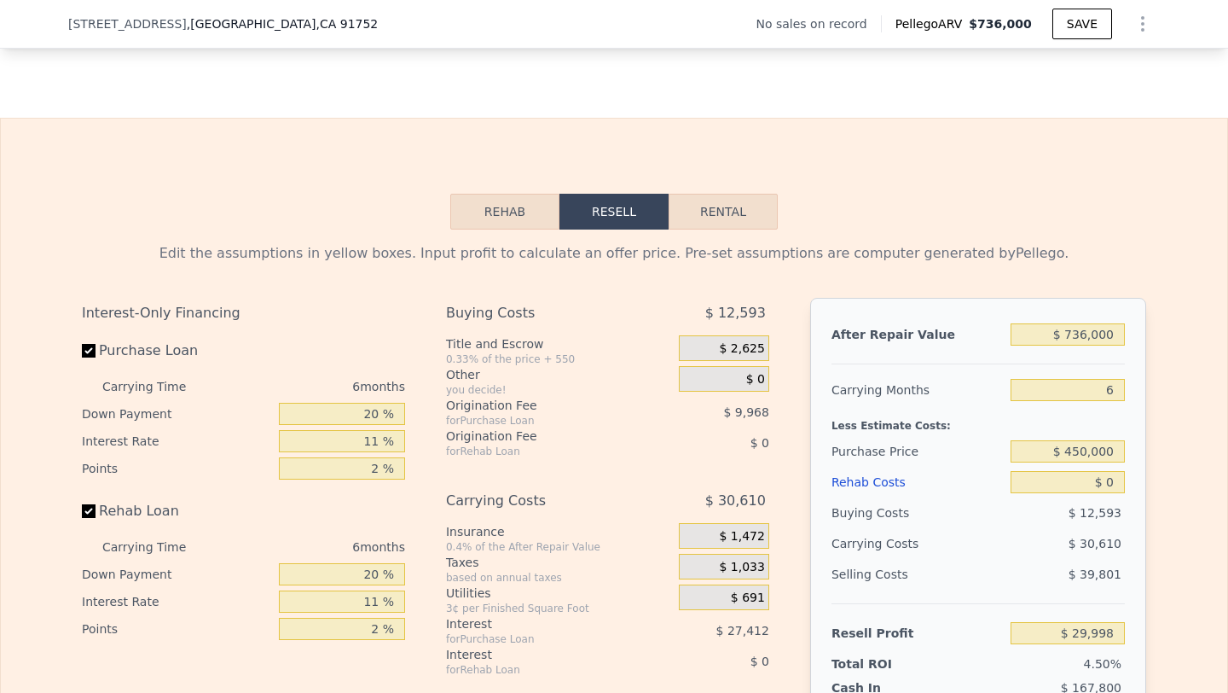
scroll to position [2261, 0]
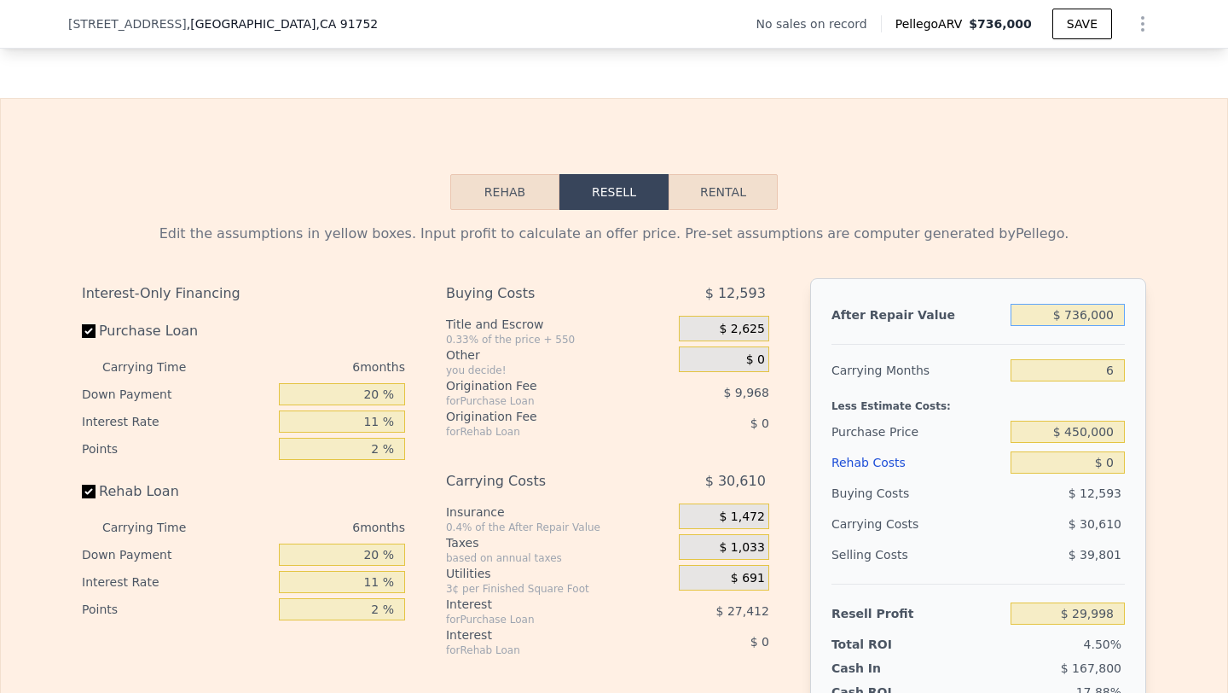
click at [1115, 322] on input "$ 736,000" at bounding box center [1068, 315] width 114 height 22
type input "$ 725"
type input "-$ 664,593"
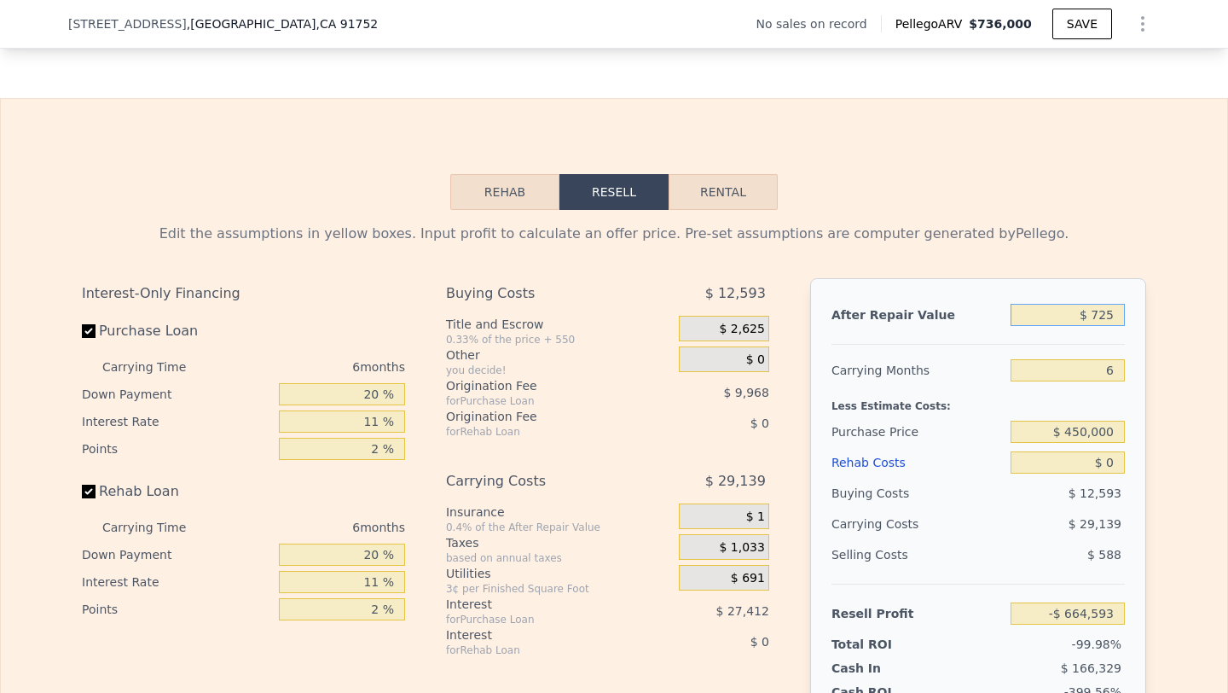
type input "$ 7,250"
type input "-$ 658,430"
type input "$ 72,500"
type input "-$ 596,791"
type input "$ 725,000"
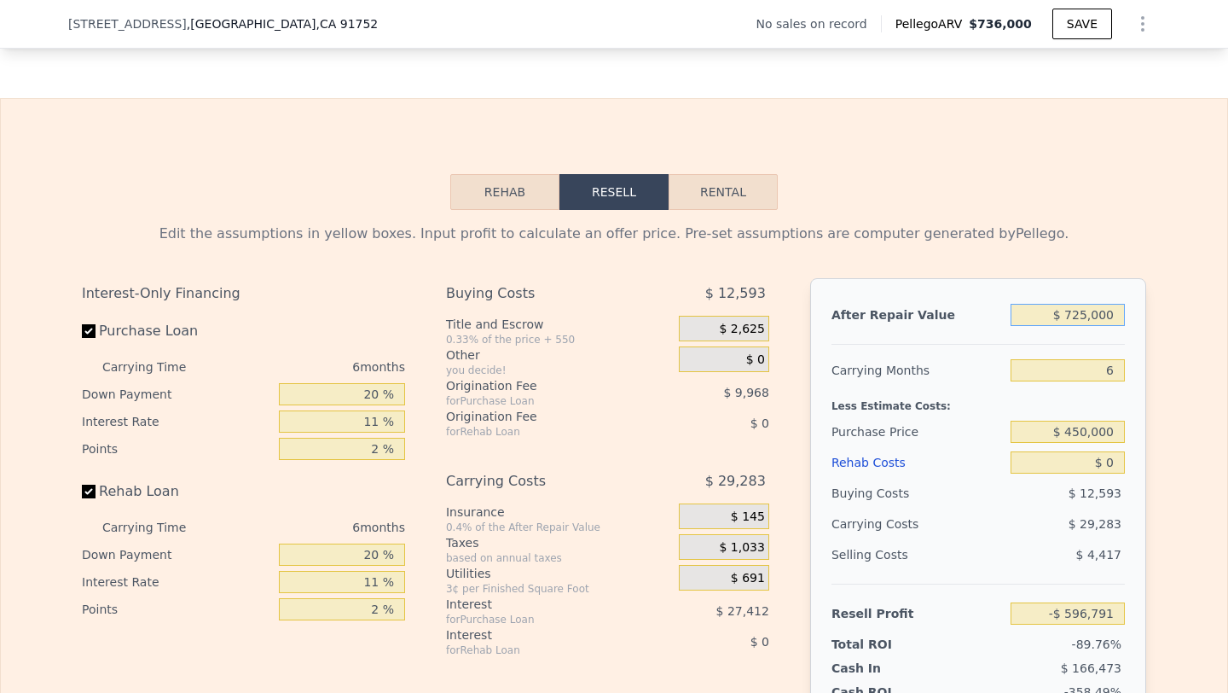
type input "$ 19,607"
type input "$ 725,000"
type input "5"
type input "$ 24,705"
type input "5"
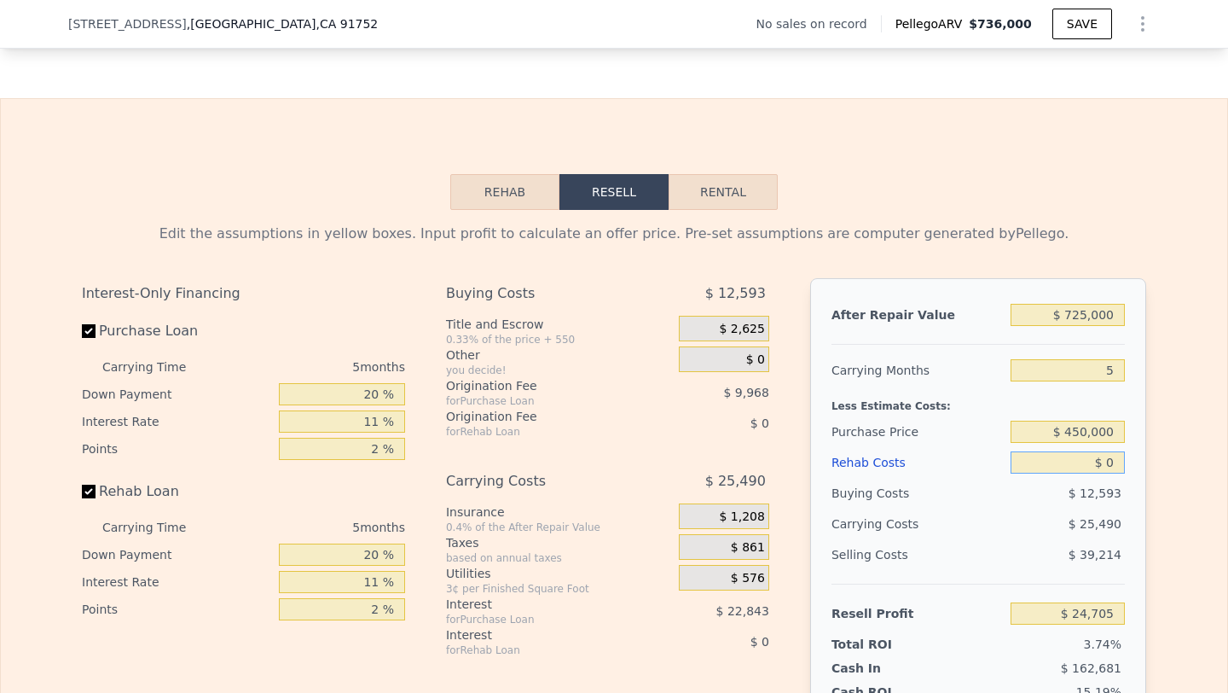
click at [1106, 462] on input "$ 0" at bounding box center [1068, 462] width 114 height 22
type input "$ 9"
type input "$ 24,696"
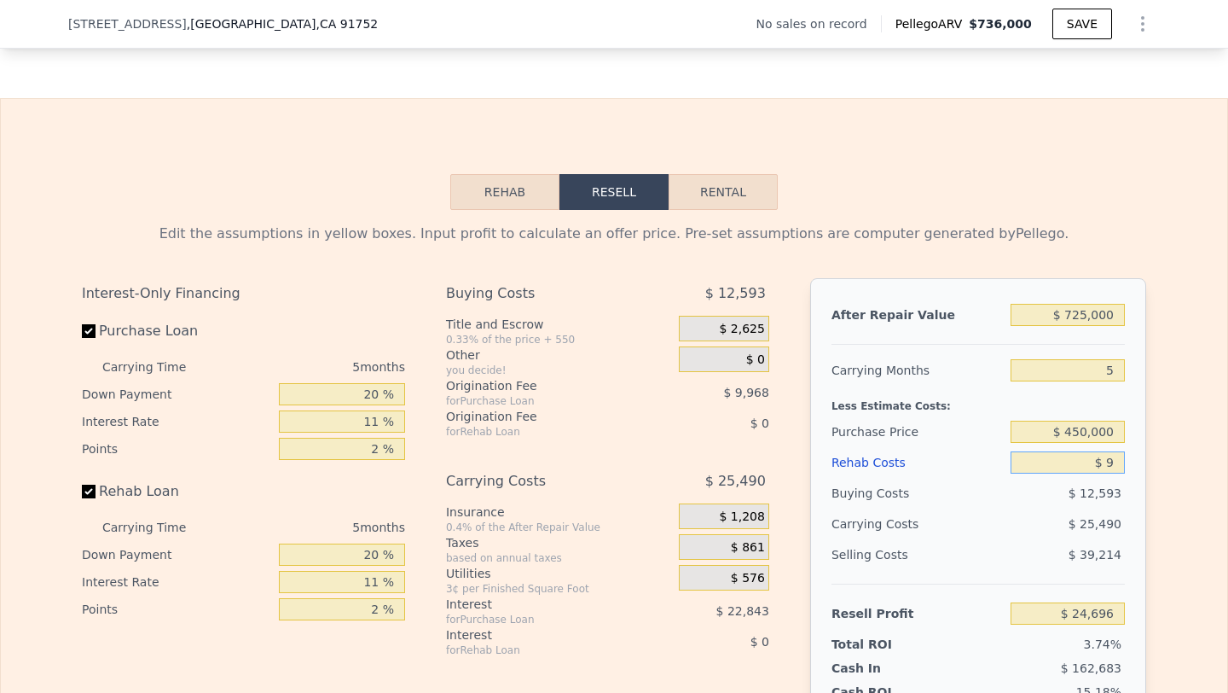
type input "$ 90"
type input "$ 24,609"
type input "$ 900"
type input "$ 23,756"
type input "$ 9,000"
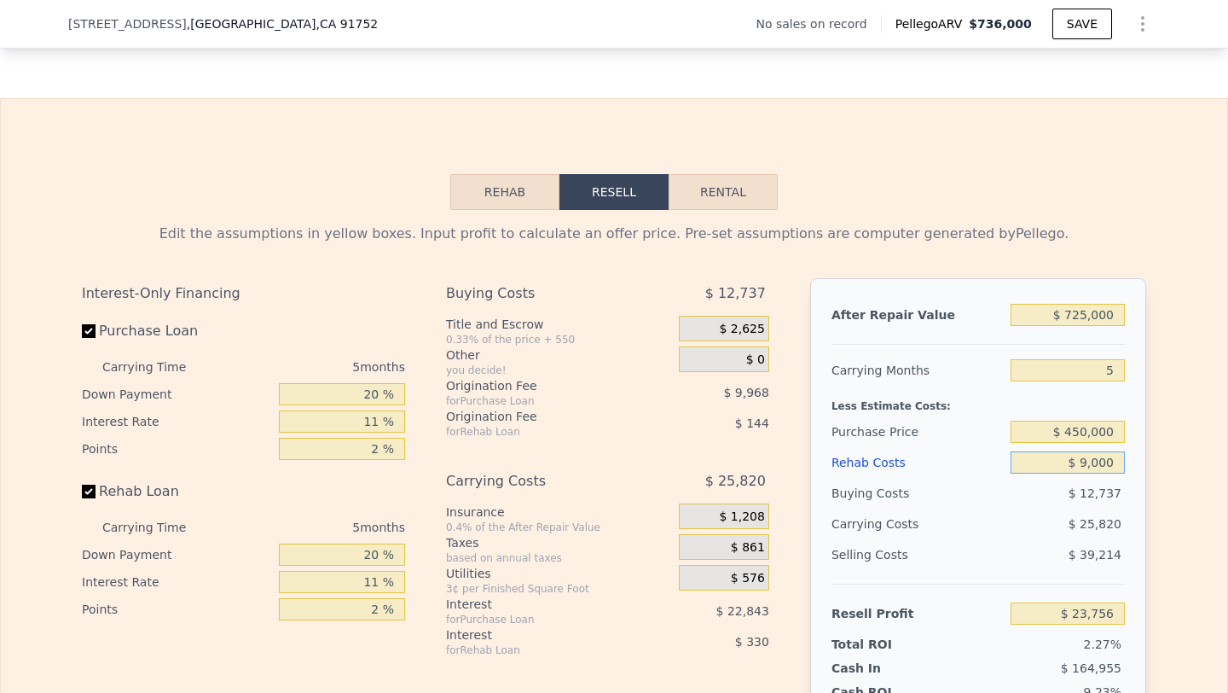
type input "$ 15,231"
type input "$ 90,000"
type input "-$ 70,035"
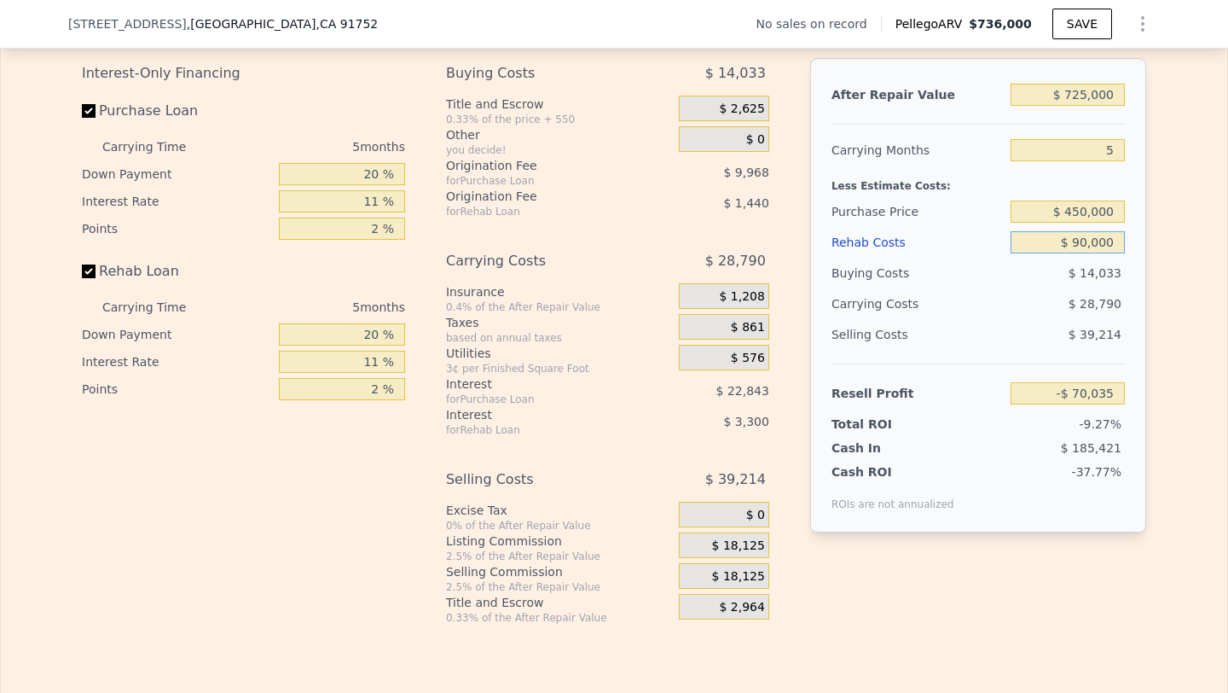
scroll to position [2503, 0]
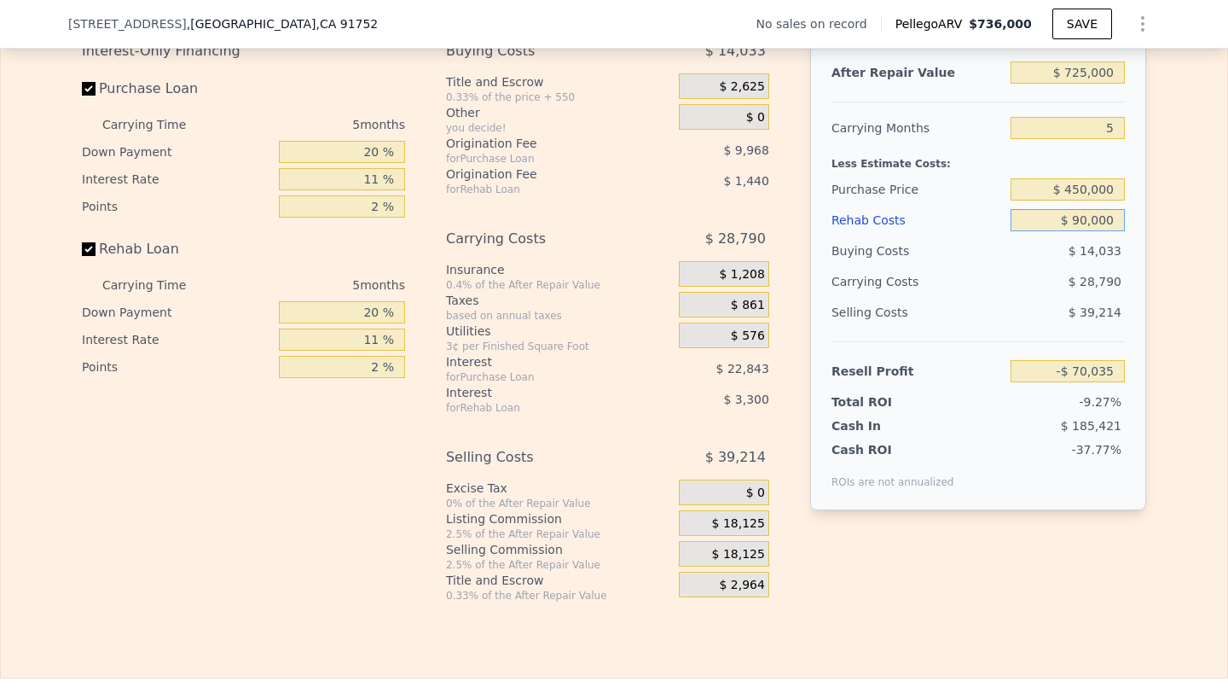
type input "$ 90,000"
click at [1111, 193] on input "$ 450,000" at bounding box center [1068, 189] width 114 height 22
type input "$ 450,000"
click at [991, 235] on div "Buying Costs" at bounding box center [918, 250] width 172 height 31
type input "$ 112,652"
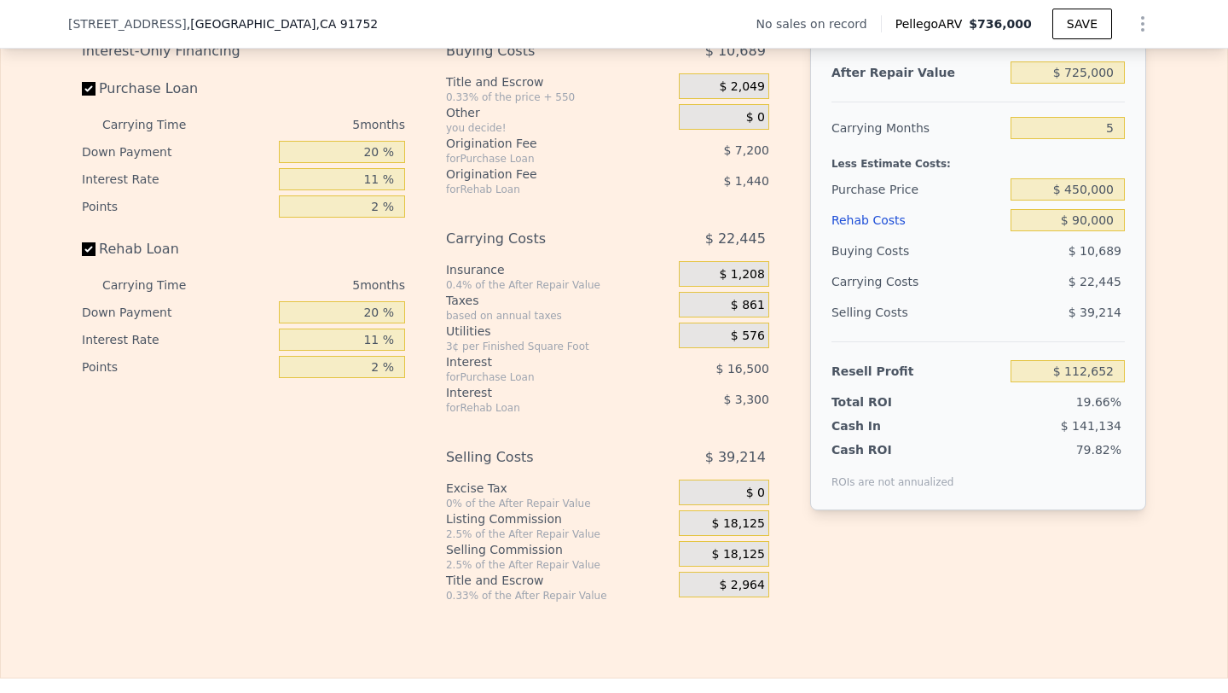
click at [742, 551] on span "$ 18,125" at bounding box center [738, 554] width 53 height 15
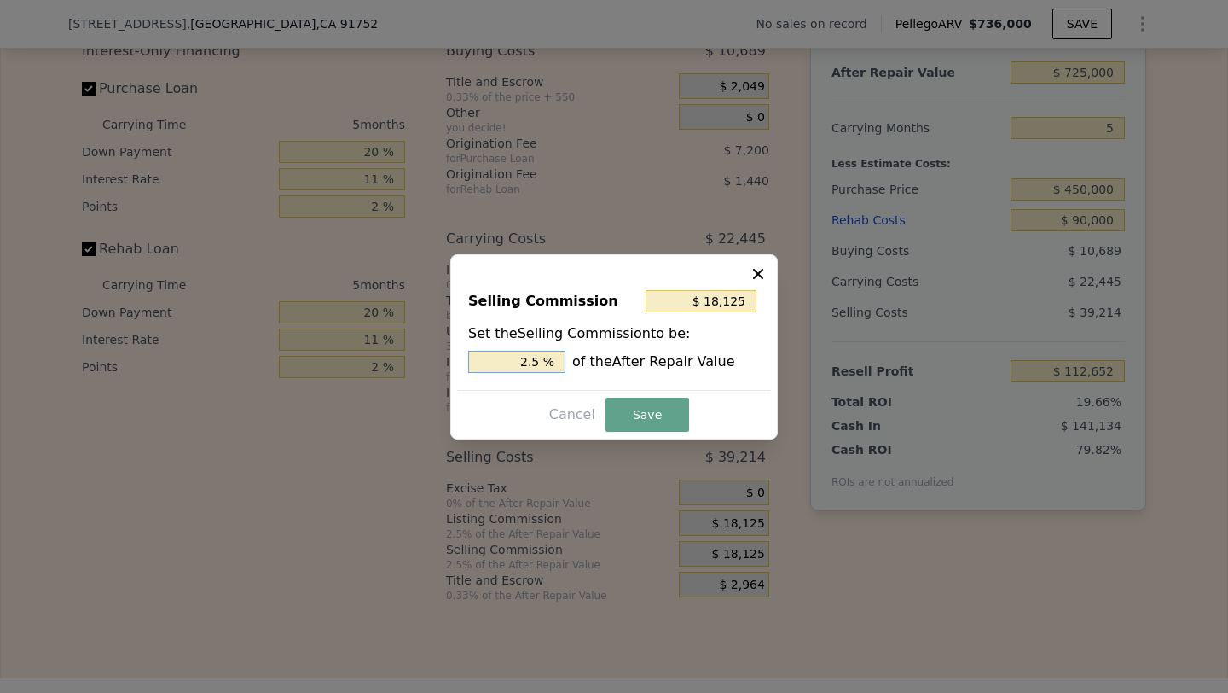
click at [537, 355] on input "2.5 %" at bounding box center [516, 362] width 97 height 22
type input "$ 0"
type input "0 %"
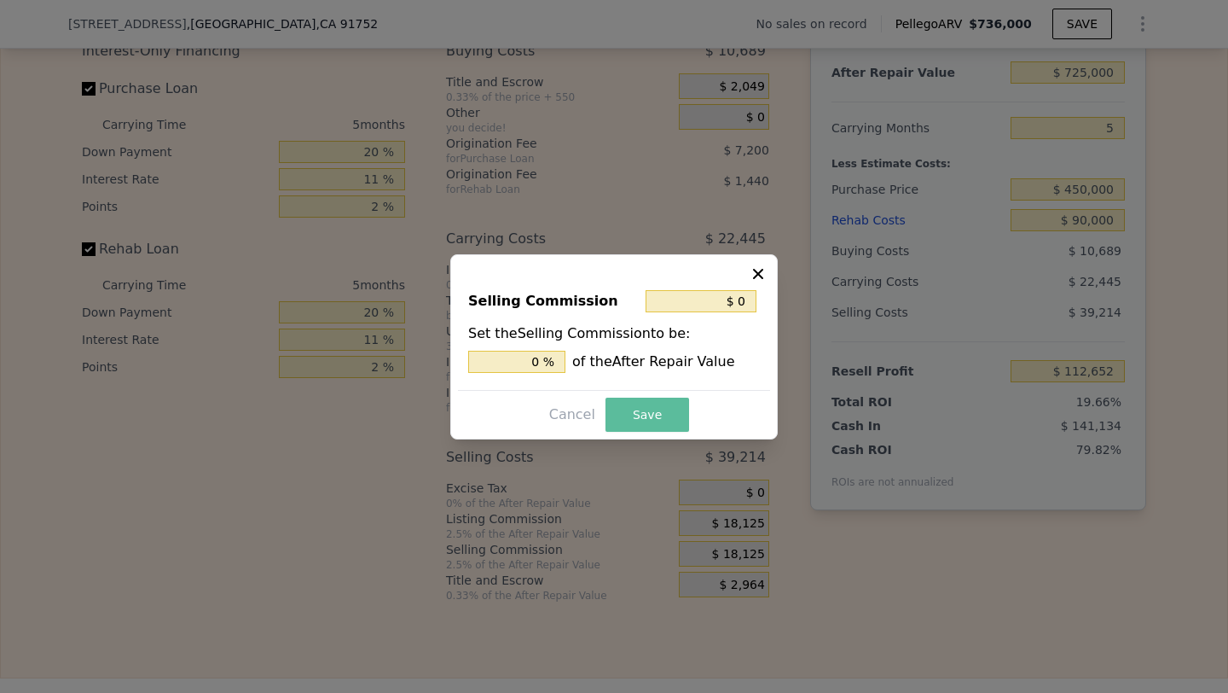
click at [646, 414] on button "Save" at bounding box center [648, 415] width 84 height 34
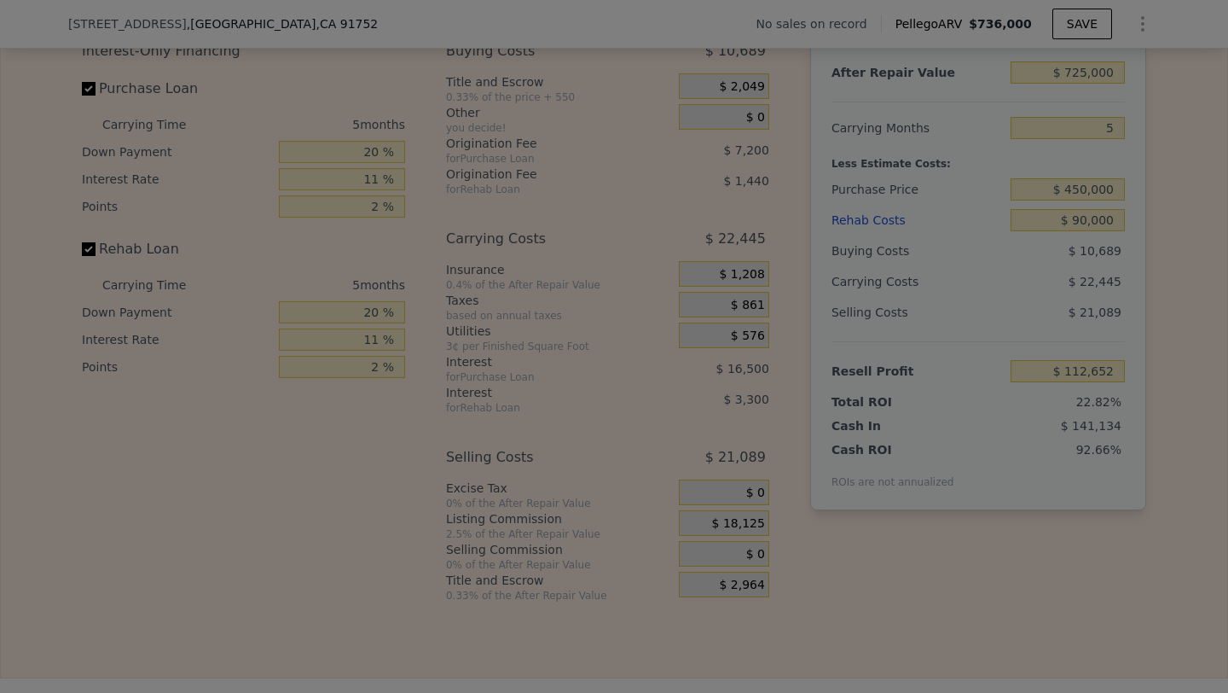
type input "$ 130,777"
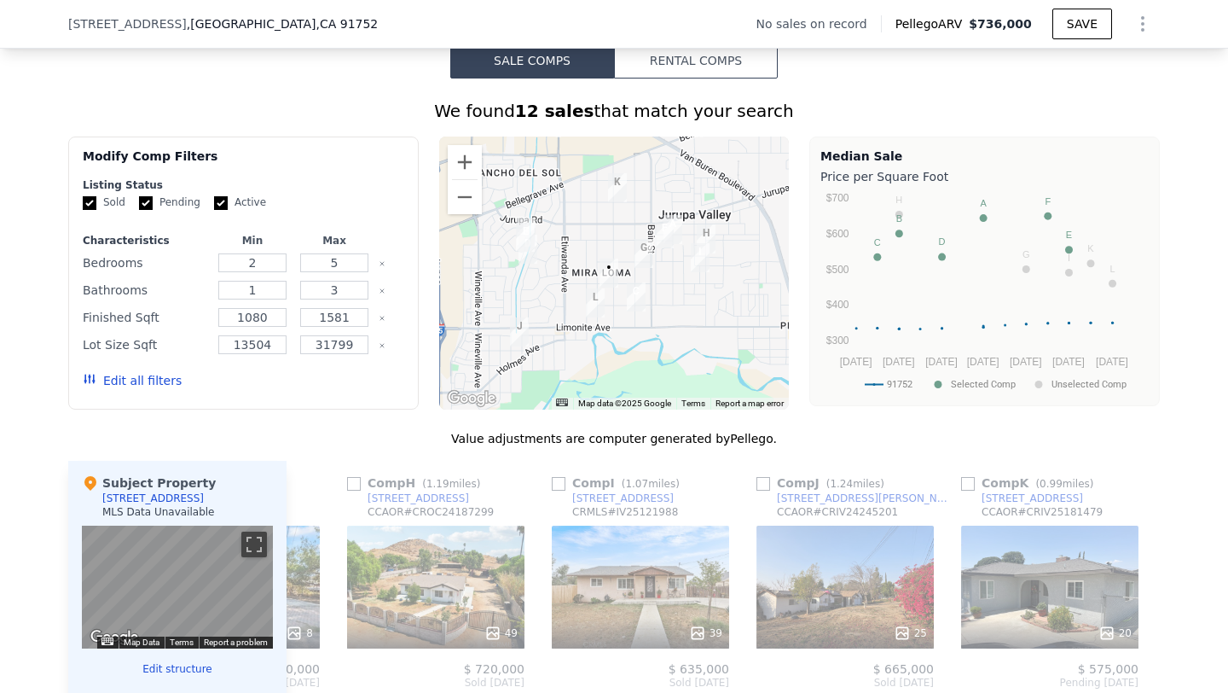
scroll to position [1216, 0]
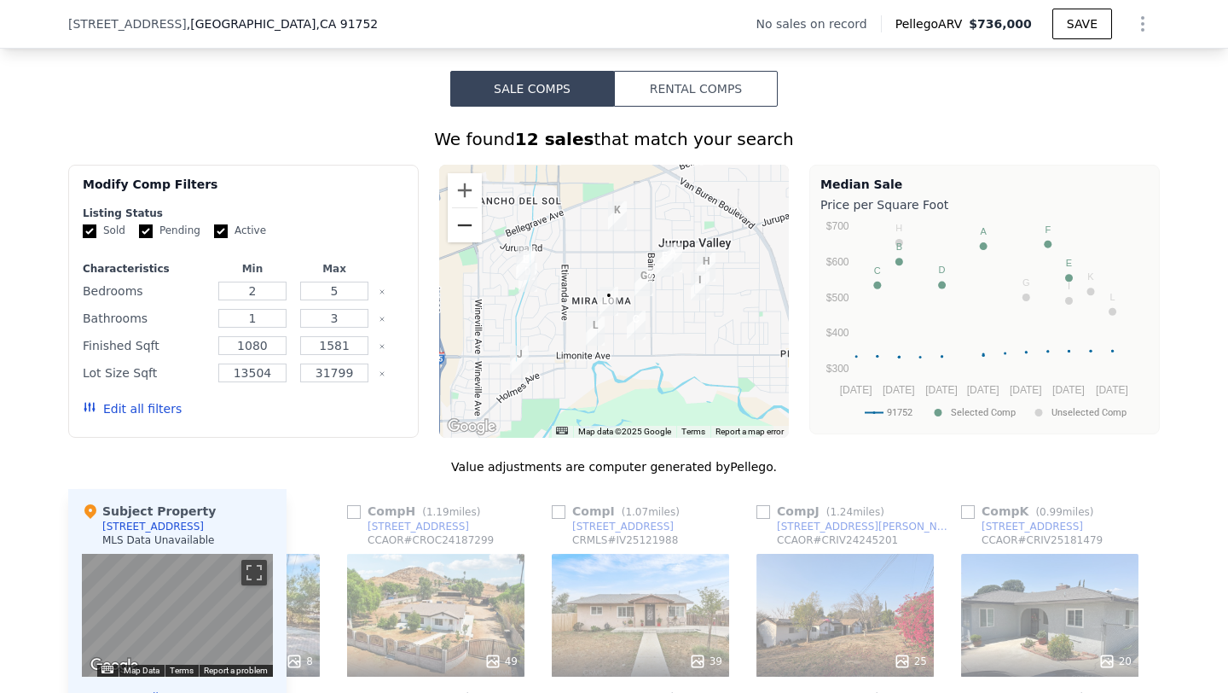
click at [466, 226] on button "Zoom out" at bounding box center [465, 225] width 34 height 34
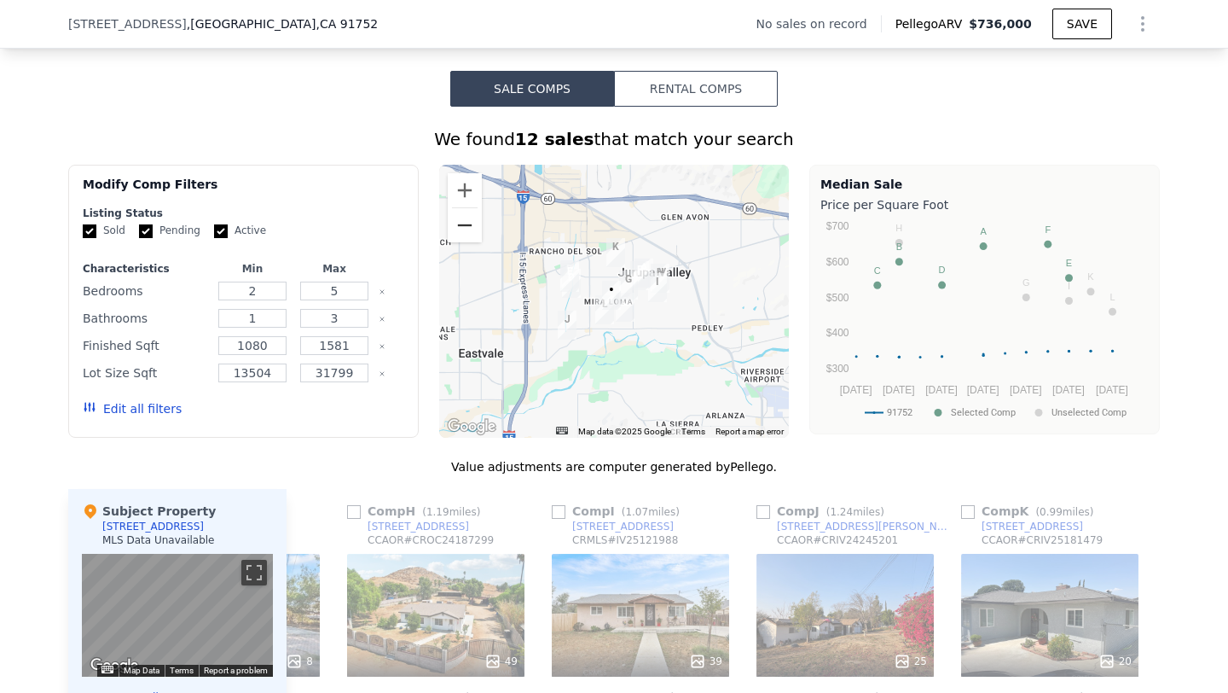
click at [466, 226] on button "Zoom out" at bounding box center [465, 225] width 34 height 34
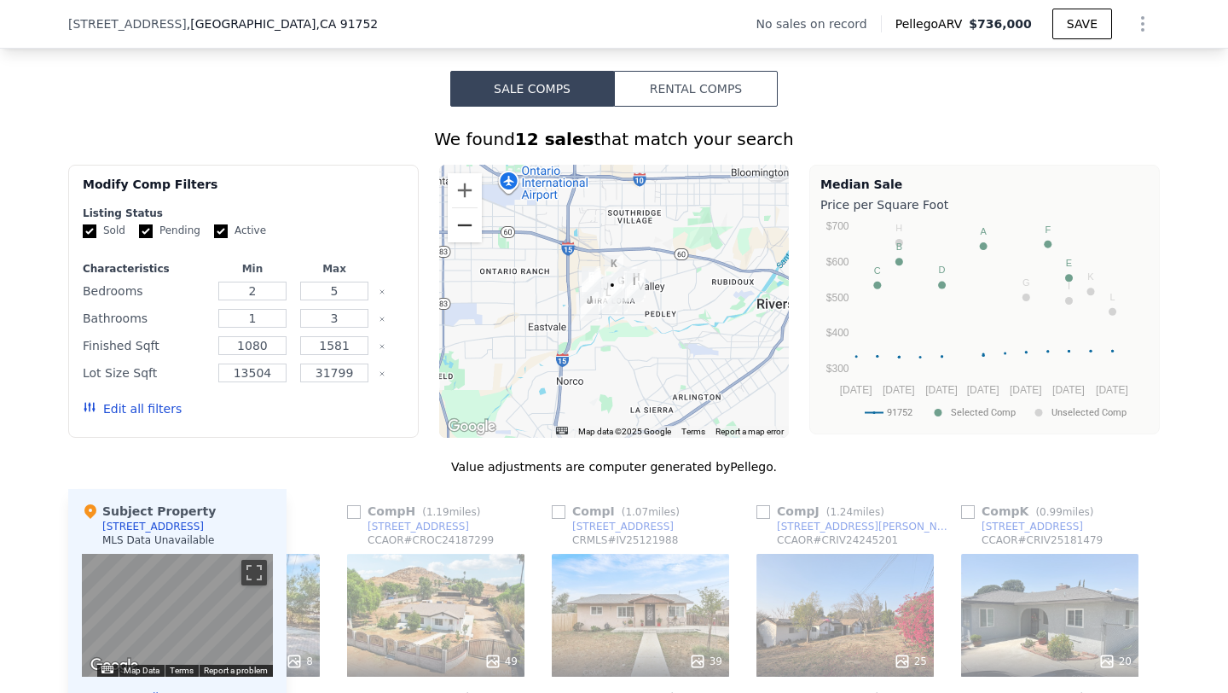
click at [466, 226] on button "Zoom out" at bounding box center [465, 225] width 34 height 34
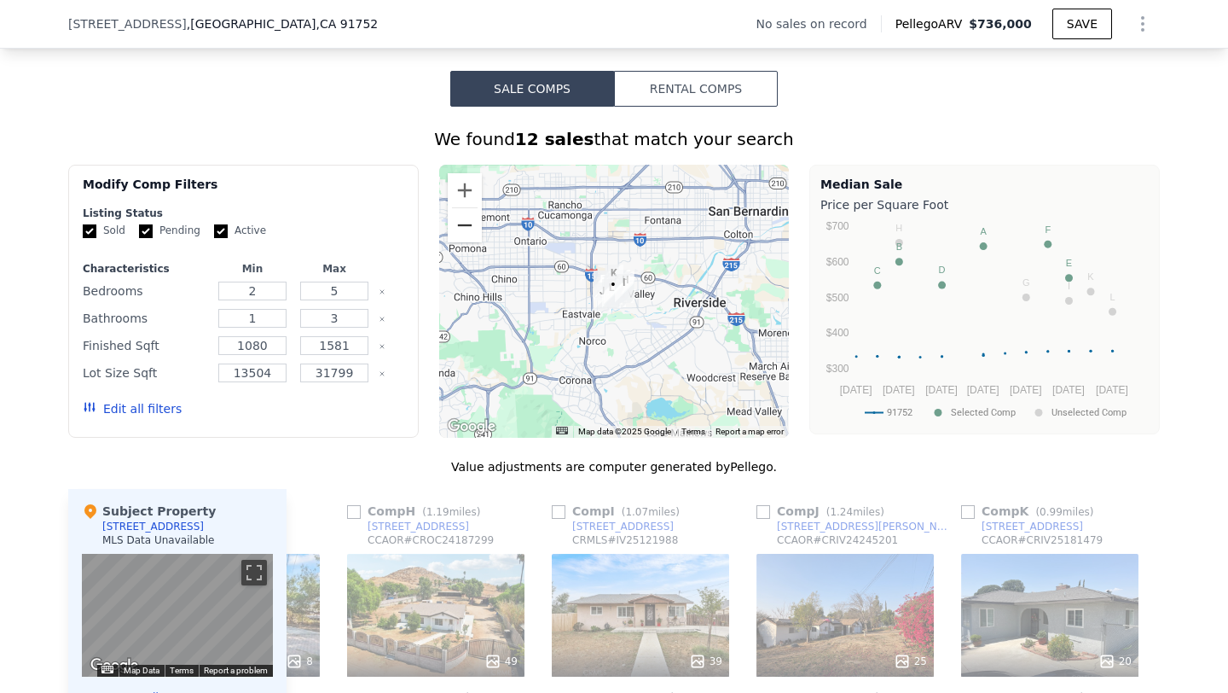
click at [466, 226] on button "Zoom out" at bounding box center [465, 225] width 34 height 34
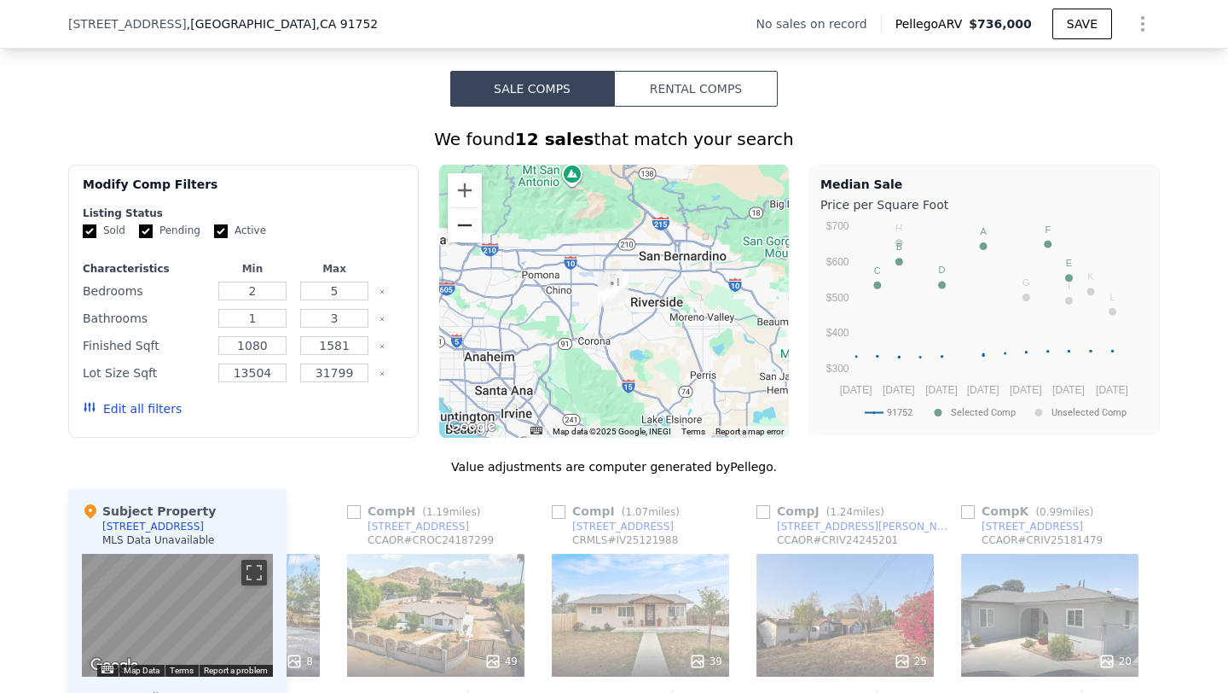
click at [466, 226] on button "Zoom out" at bounding box center [465, 225] width 34 height 34
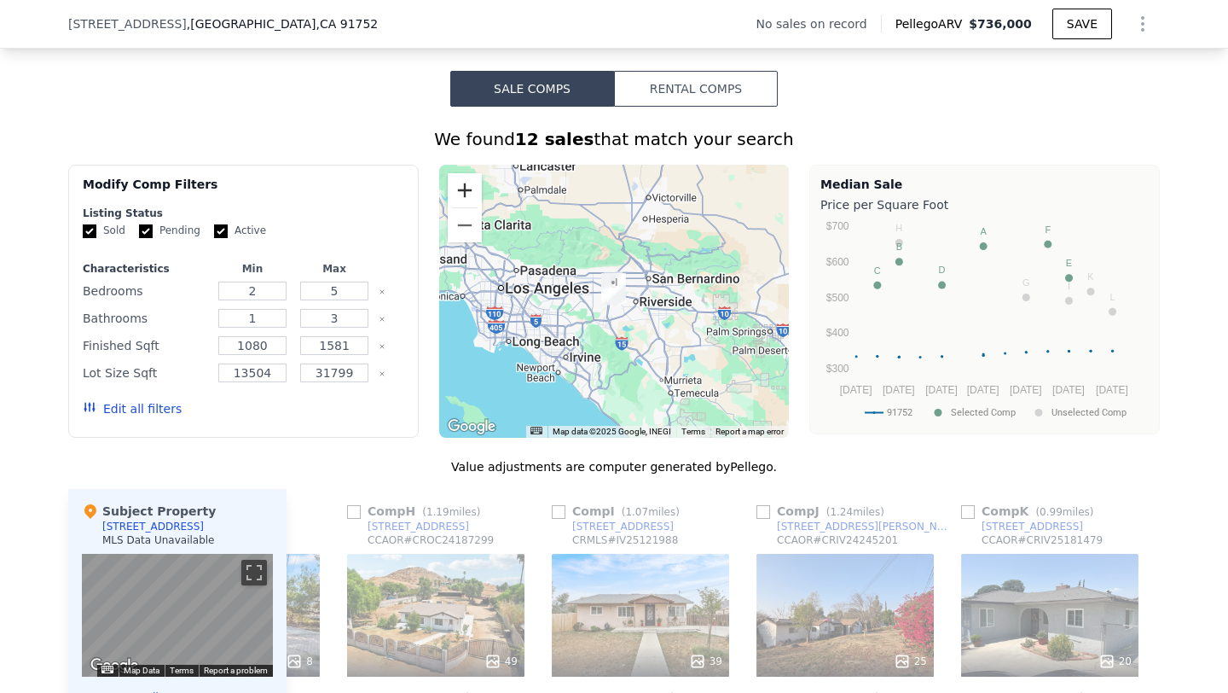
click at [463, 194] on button "Zoom in" at bounding box center [465, 190] width 34 height 34
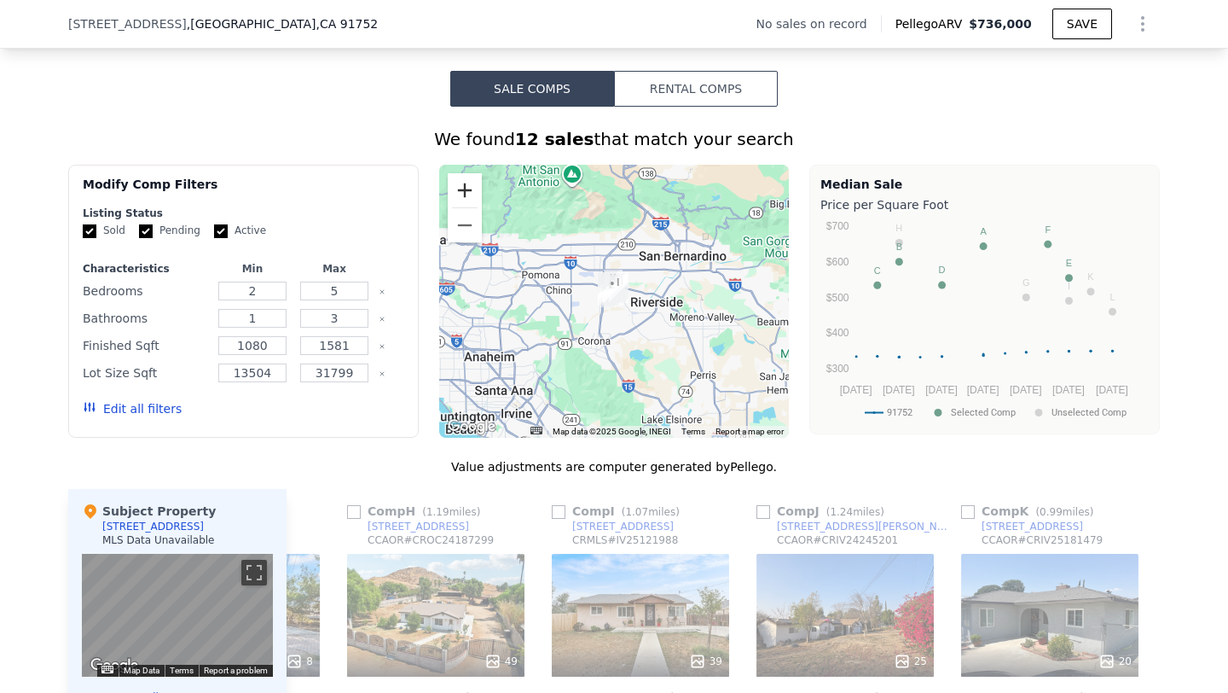
click at [463, 194] on button "Zoom in" at bounding box center [465, 190] width 34 height 34
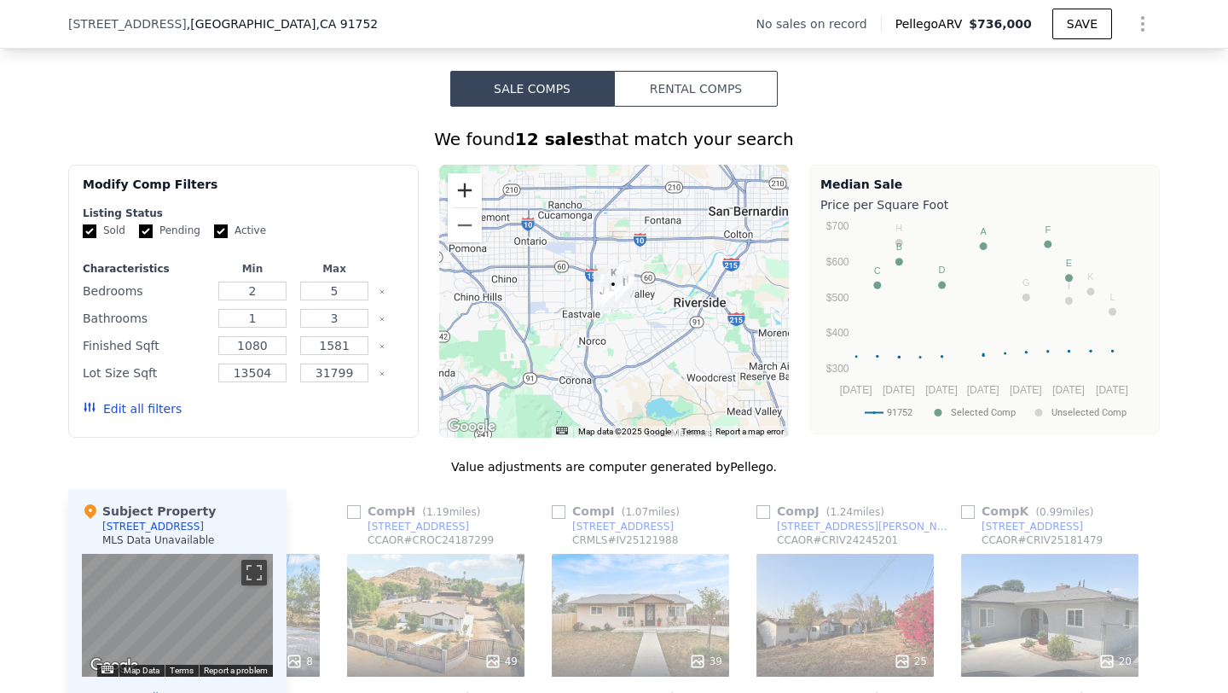
click at [463, 194] on button "Zoom in" at bounding box center [465, 190] width 34 height 34
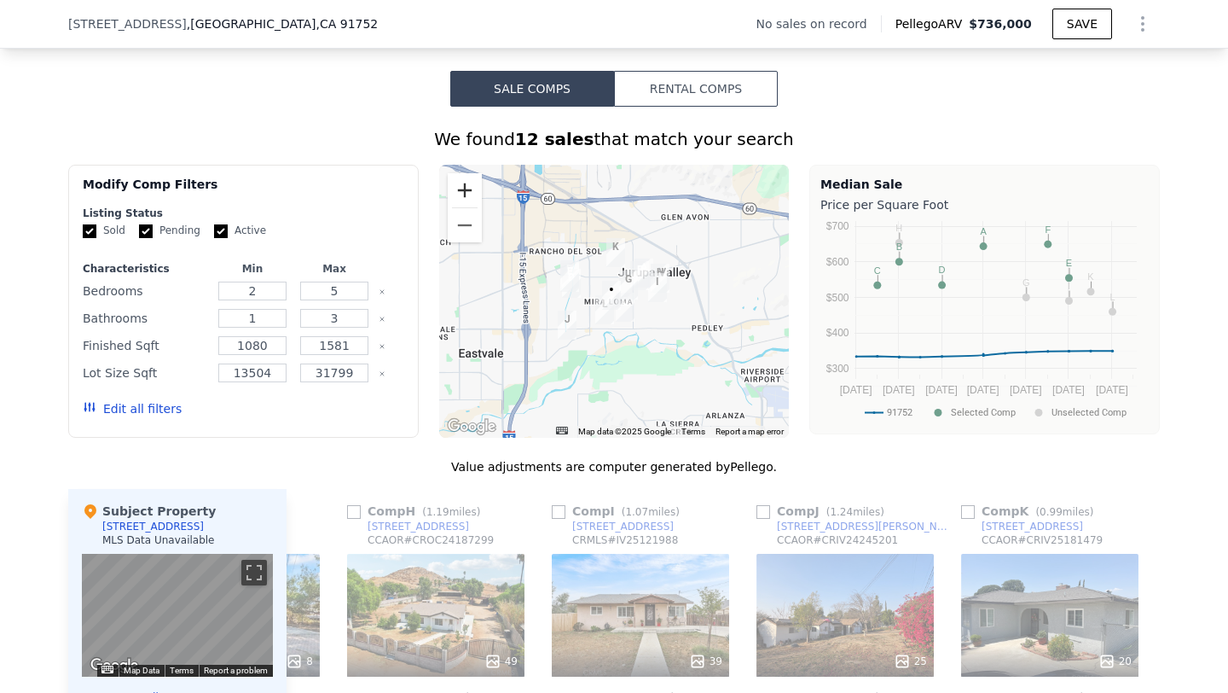
click at [463, 194] on button "Zoom in" at bounding box center [465, 190] width 34 height 34
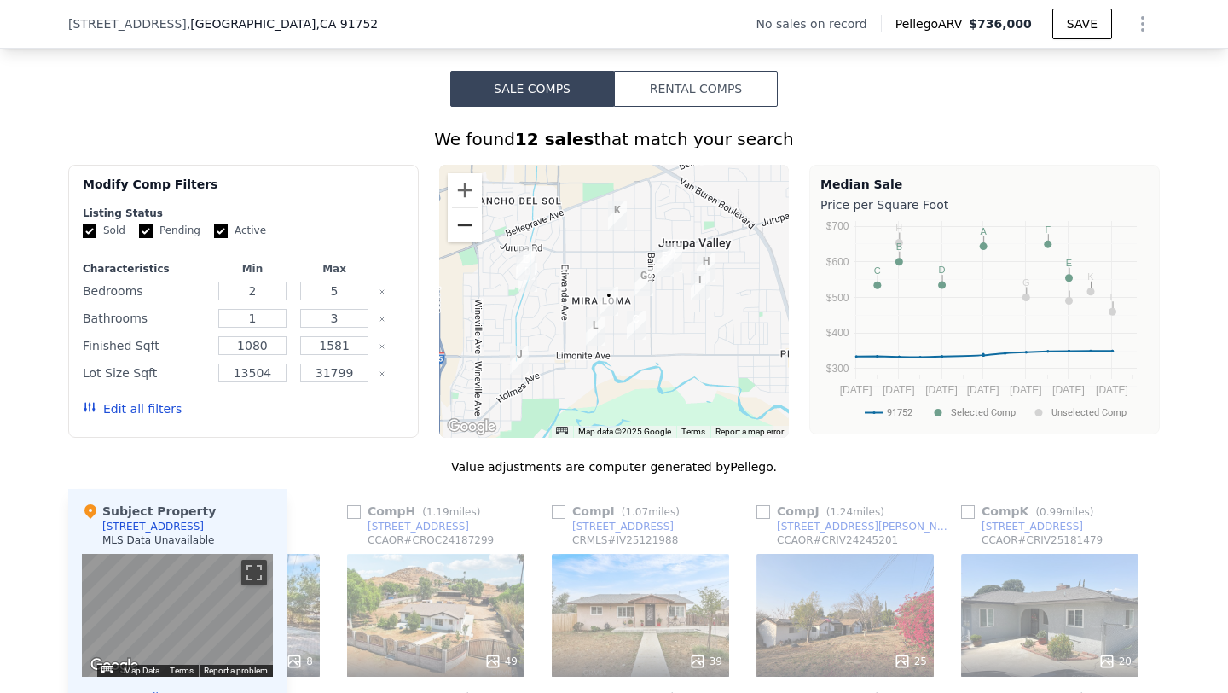
click at [456, 229] on button "Zoom out" at bounding box center [465, 225] width 34 height 34
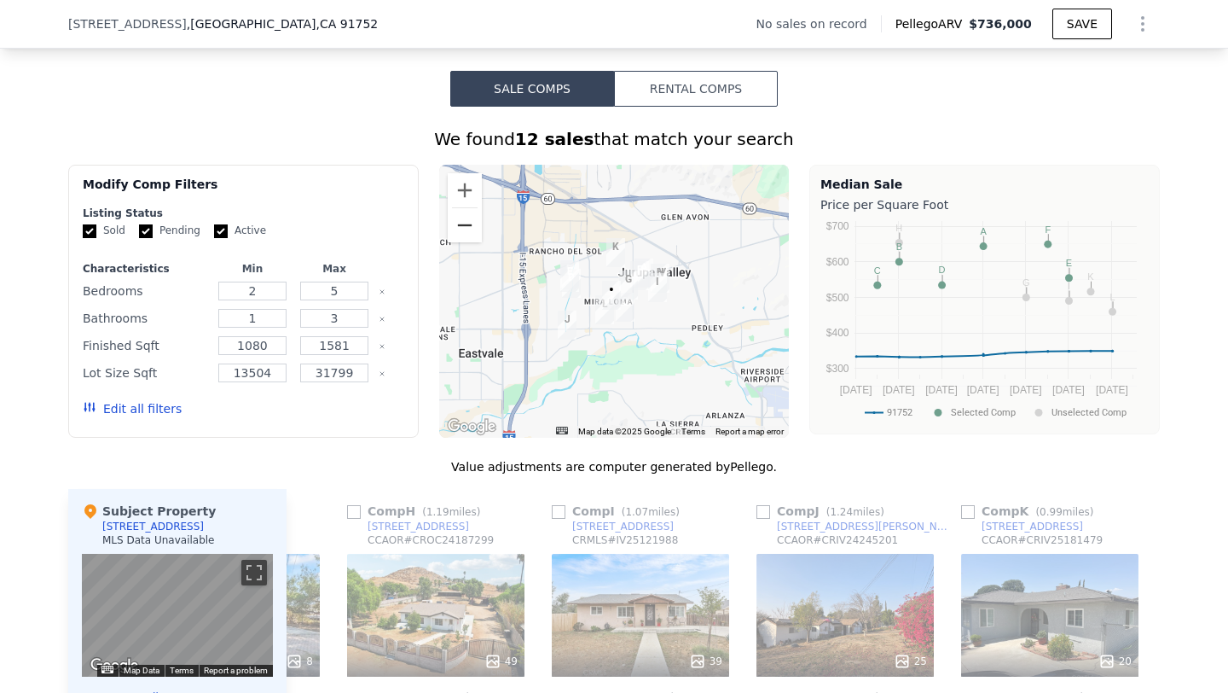
click at [456, 229] on button "Zoom out" at bounding box center [465, 225] width 34 height 34
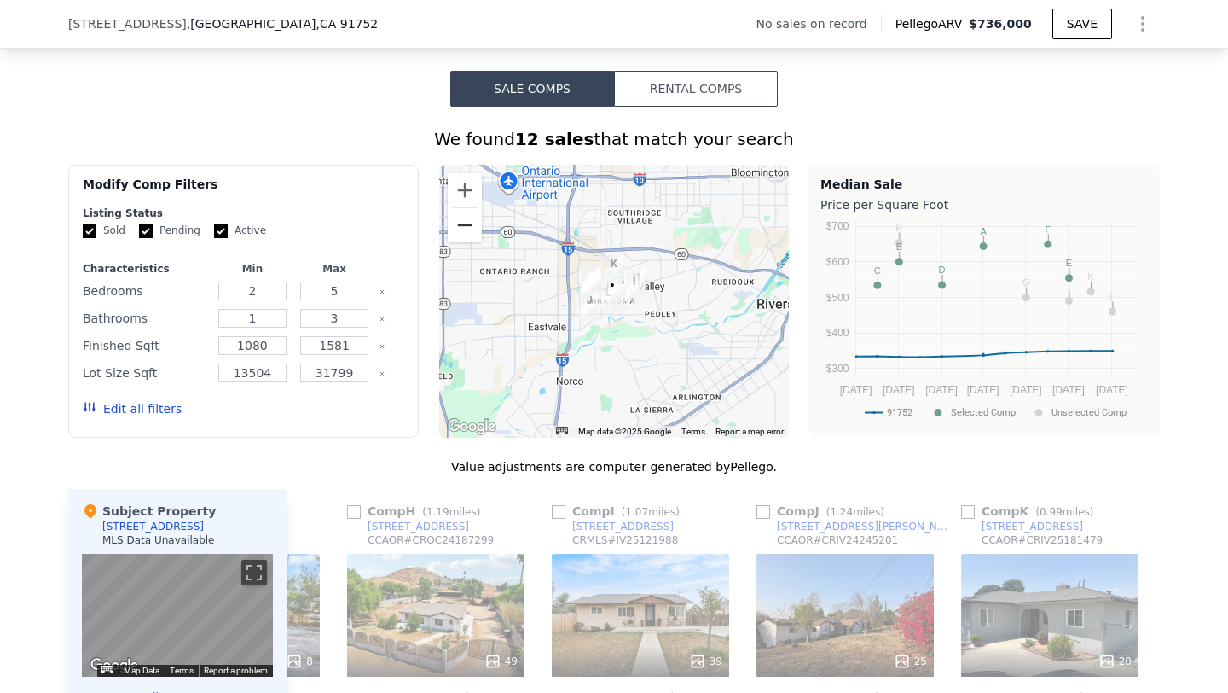
click at [456, 229] on button "Zoom out" at bounding box center [465, 225] width 34 height 34
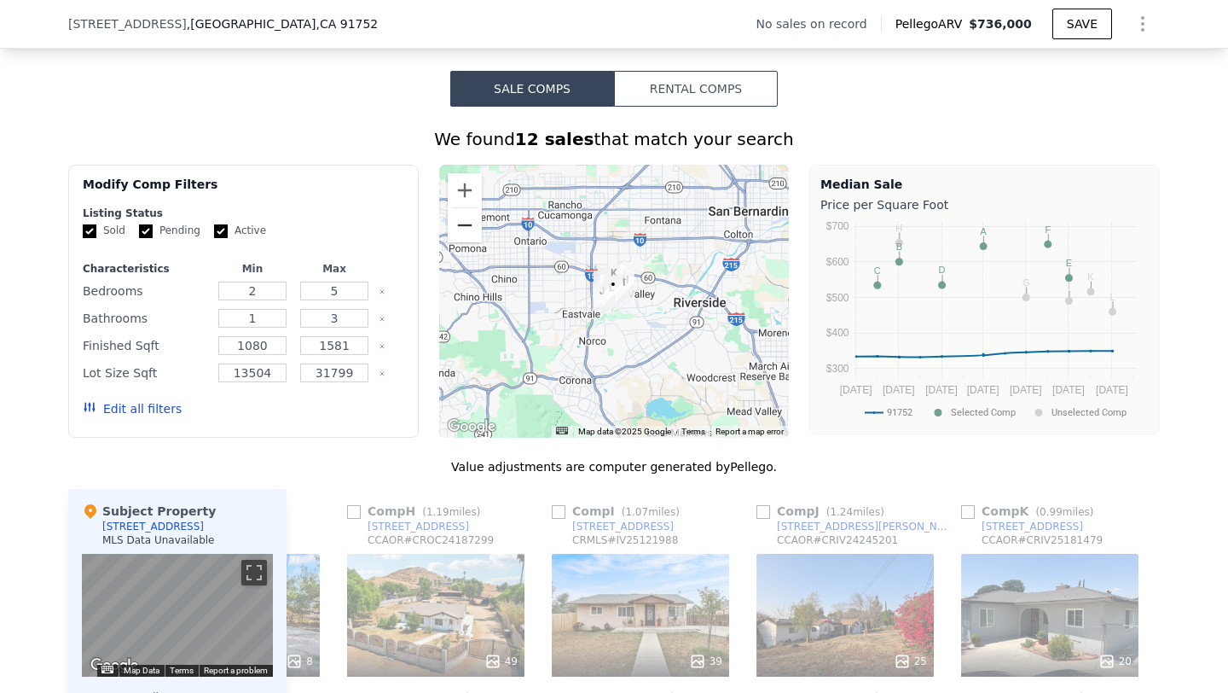
click at [456, 229] on button "Zoom out" at bounding box center [465, 225] width 34 height 34
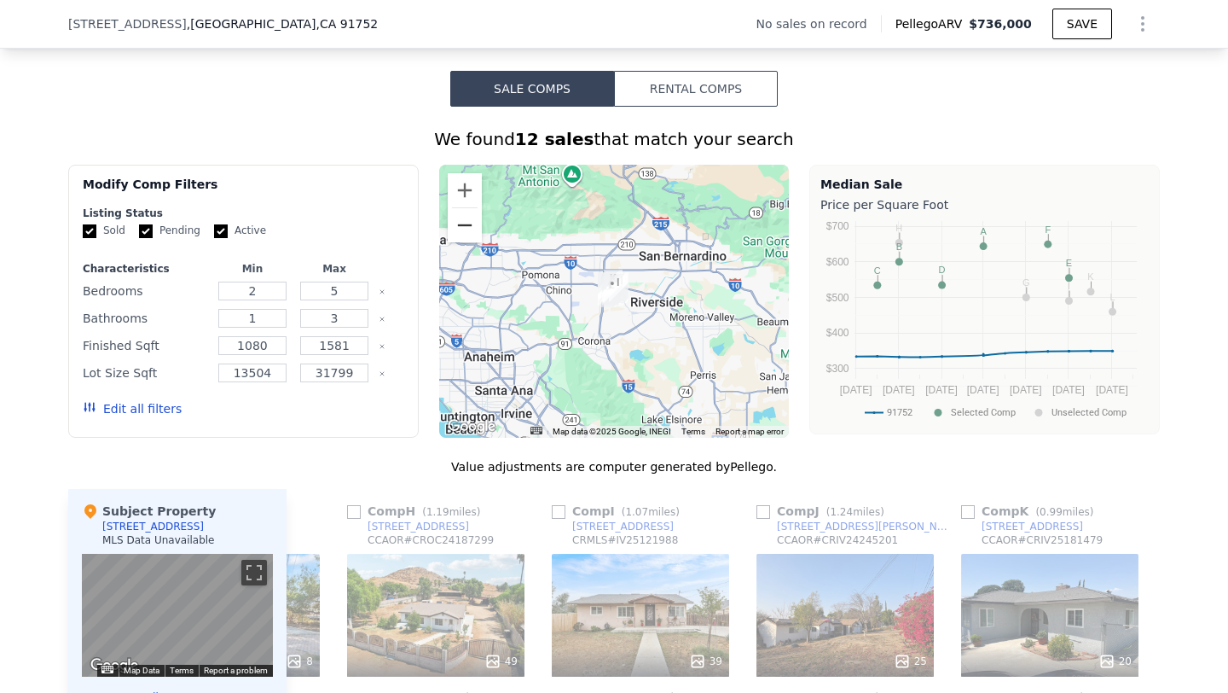
click at [456, 229] on button "Zoom out" at bounding box center [465, 225] width 34 height 34
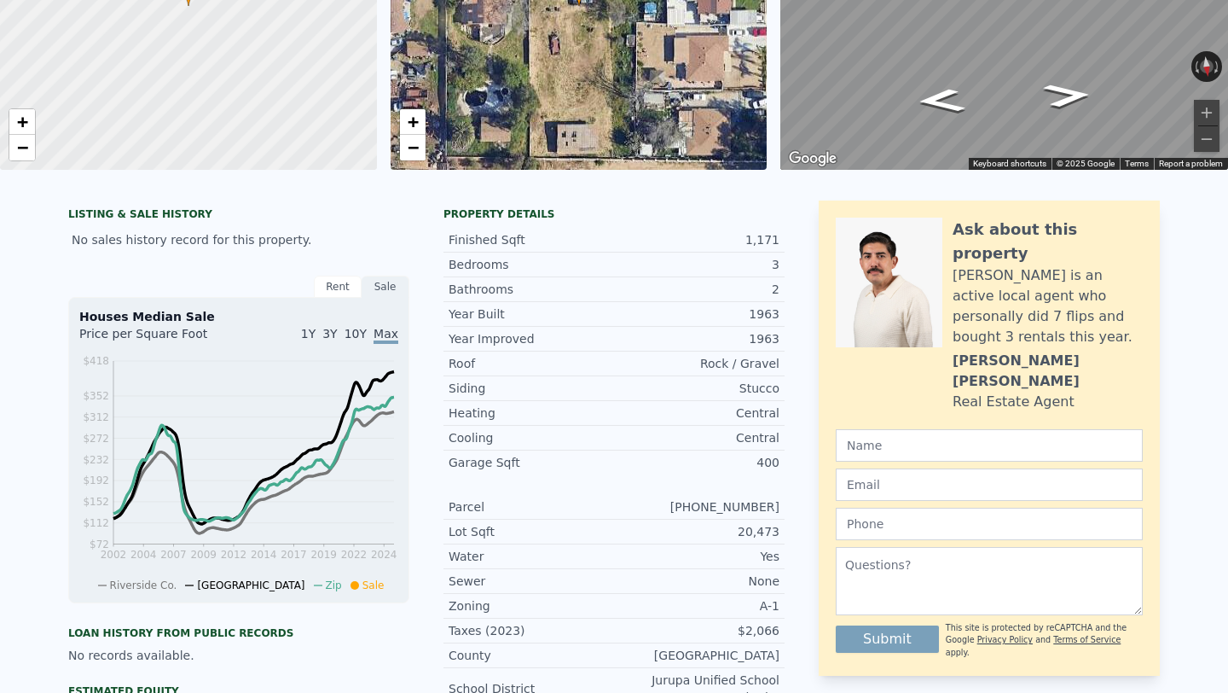
scroll to position [0, 0]
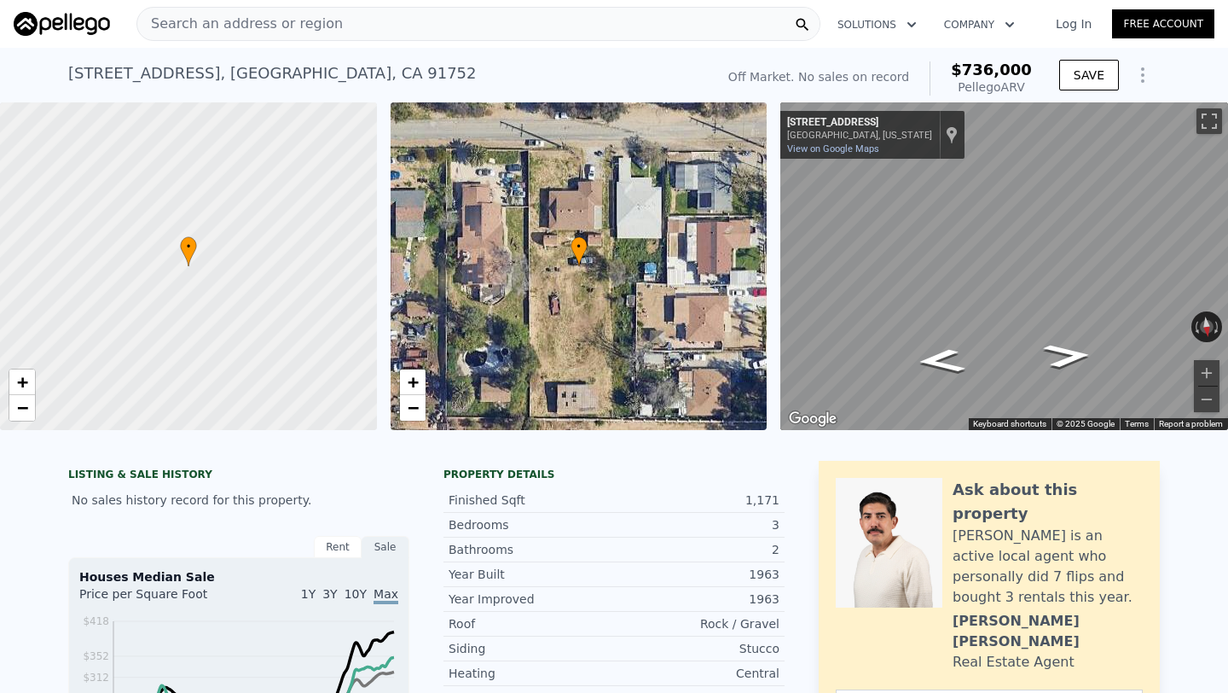
type input "$ 736,000"
type input "6"
type input "$ 0"
type input "$ 29,998"
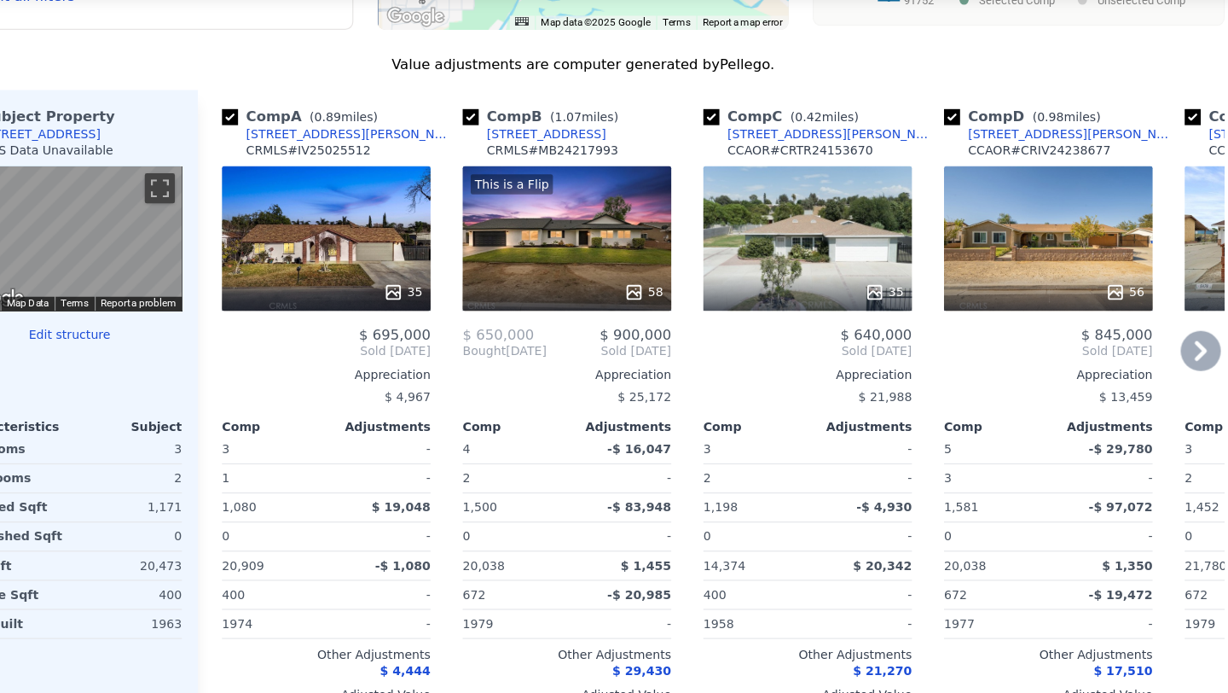
scroll to position [1570, 0]
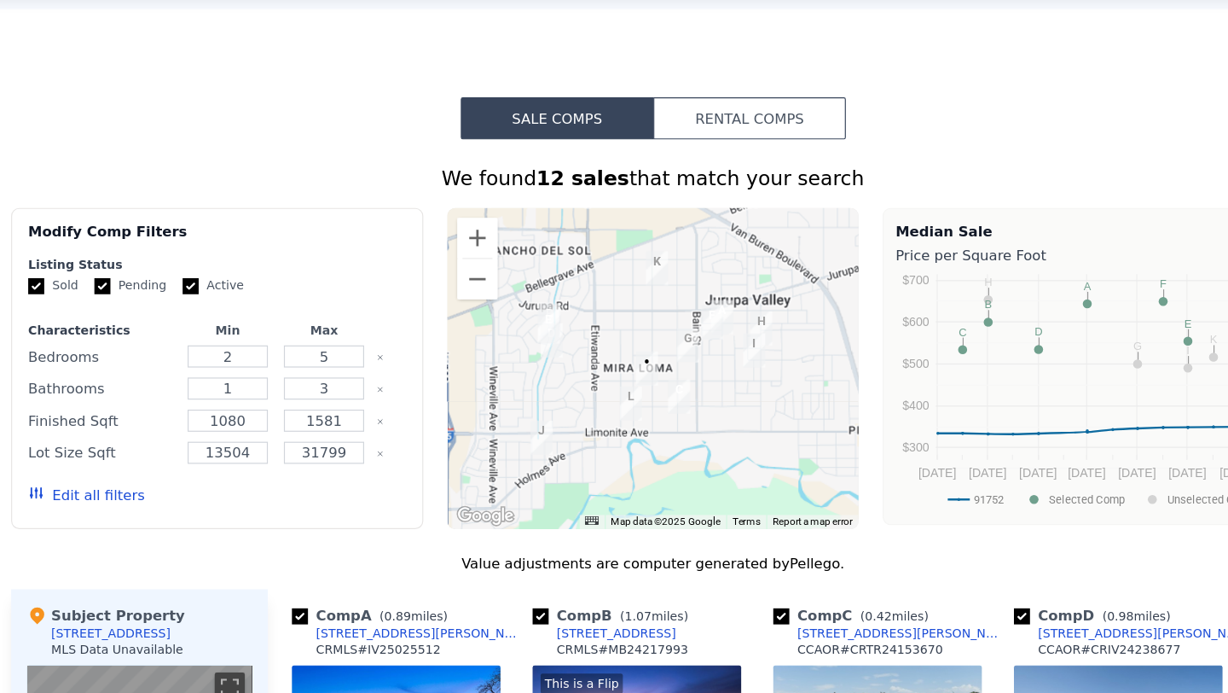
scroll to position [1147, 0]
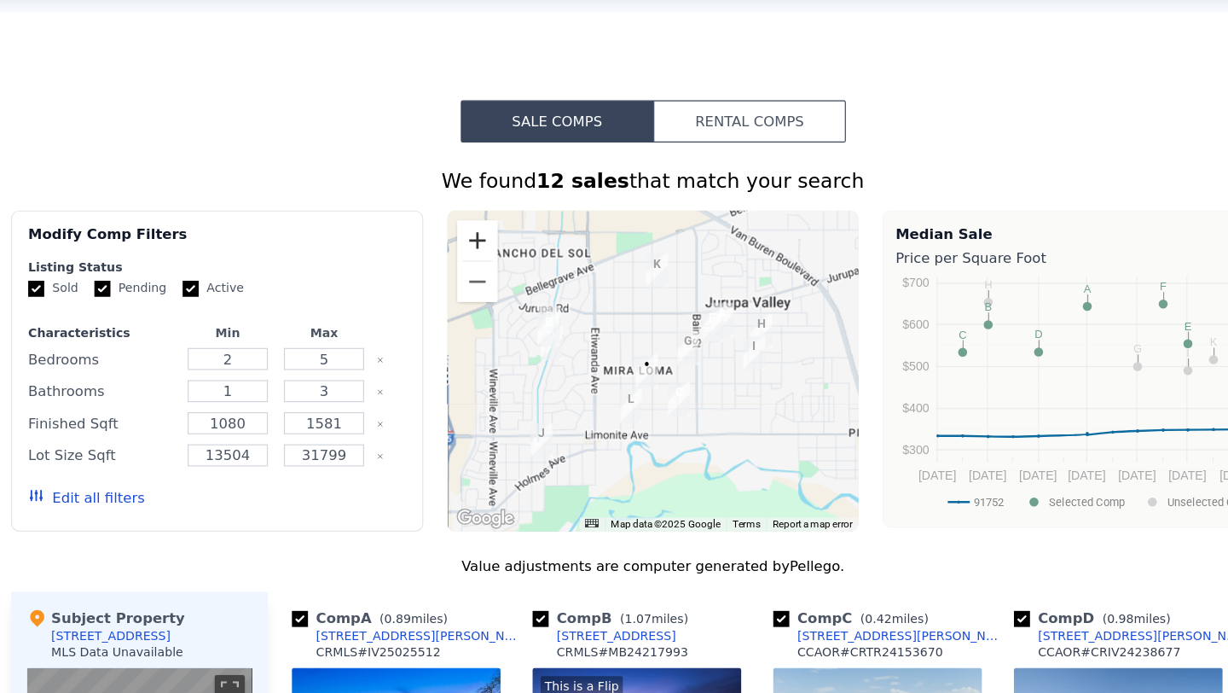
click at [467, 257] on button "Zoom in" at bounding box center [465, 259] width 34 height 34
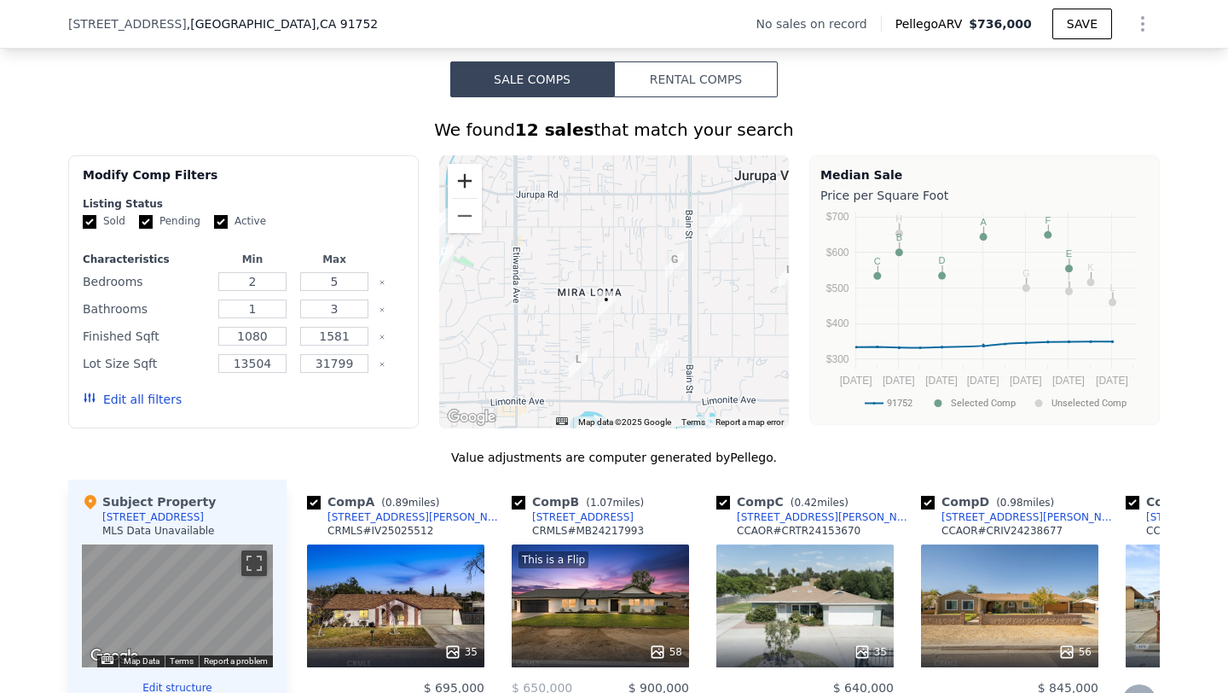
scroll to position [1180, 0]
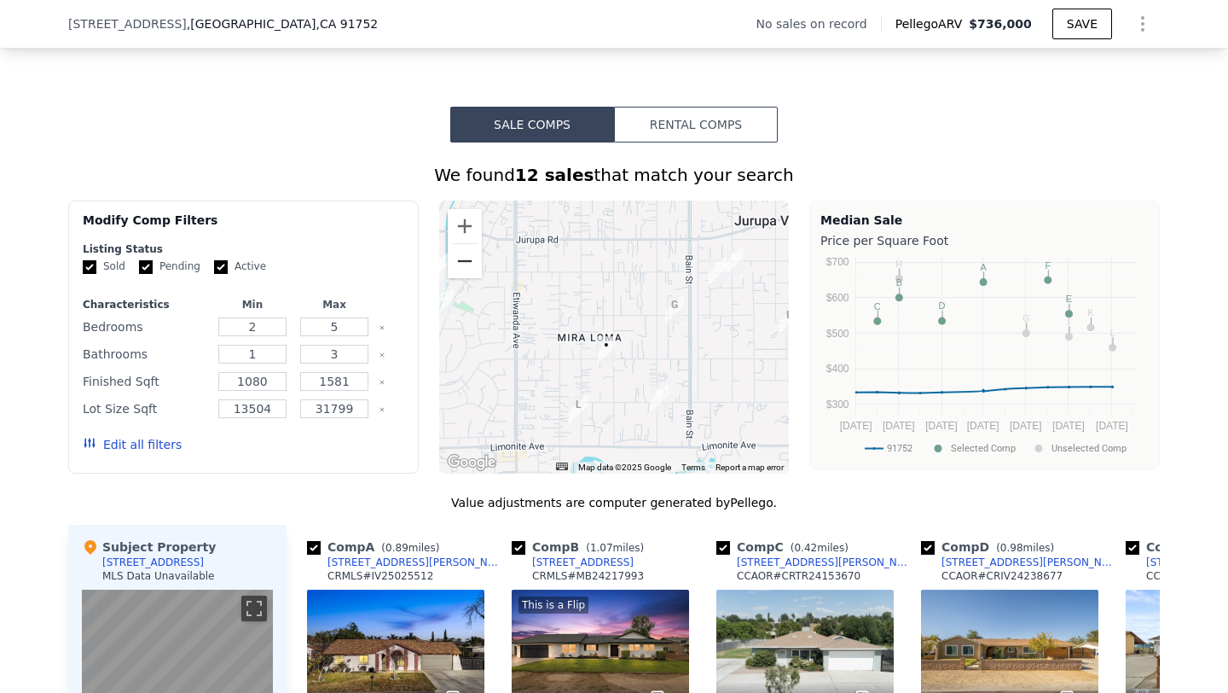
click at [456, 266] on button "Zoom out" at bounding box center [465, 261] width 34 height 34
